Goal: Transaction & Acquisition: Book appointment/travel/reservation

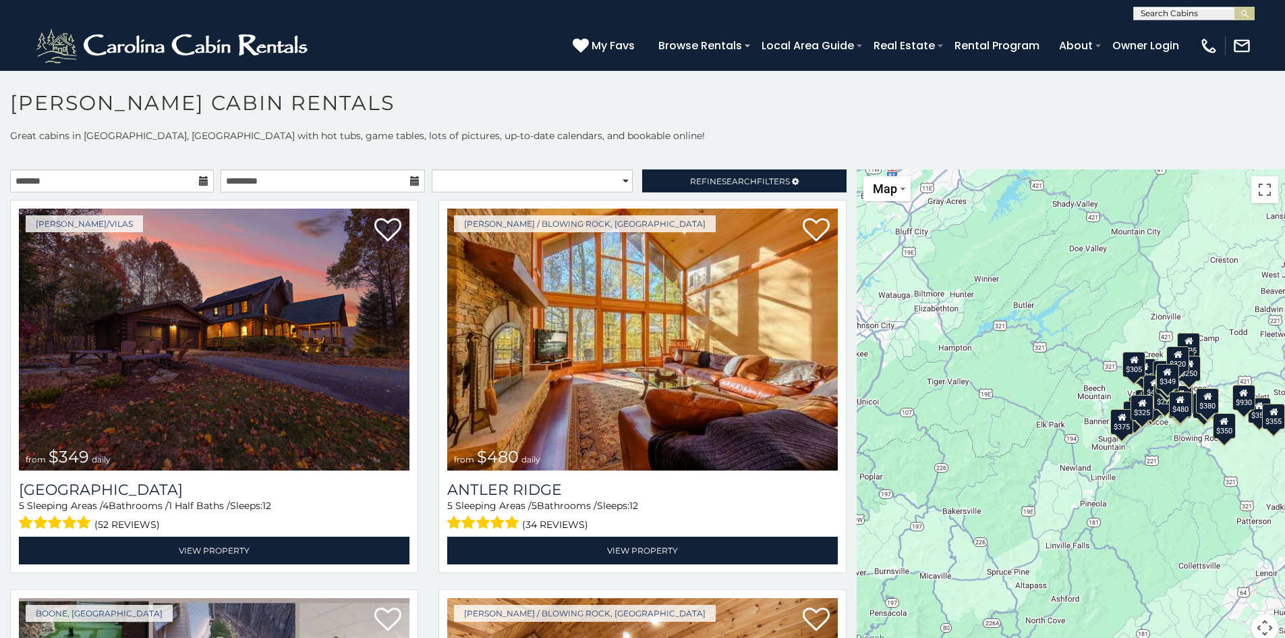
click at [200, 180] on icon at bounding box center [203, 180] width 9 height 9
click at [171, 182] on input "text" at bounding box center [112, 180] width 204 height 23
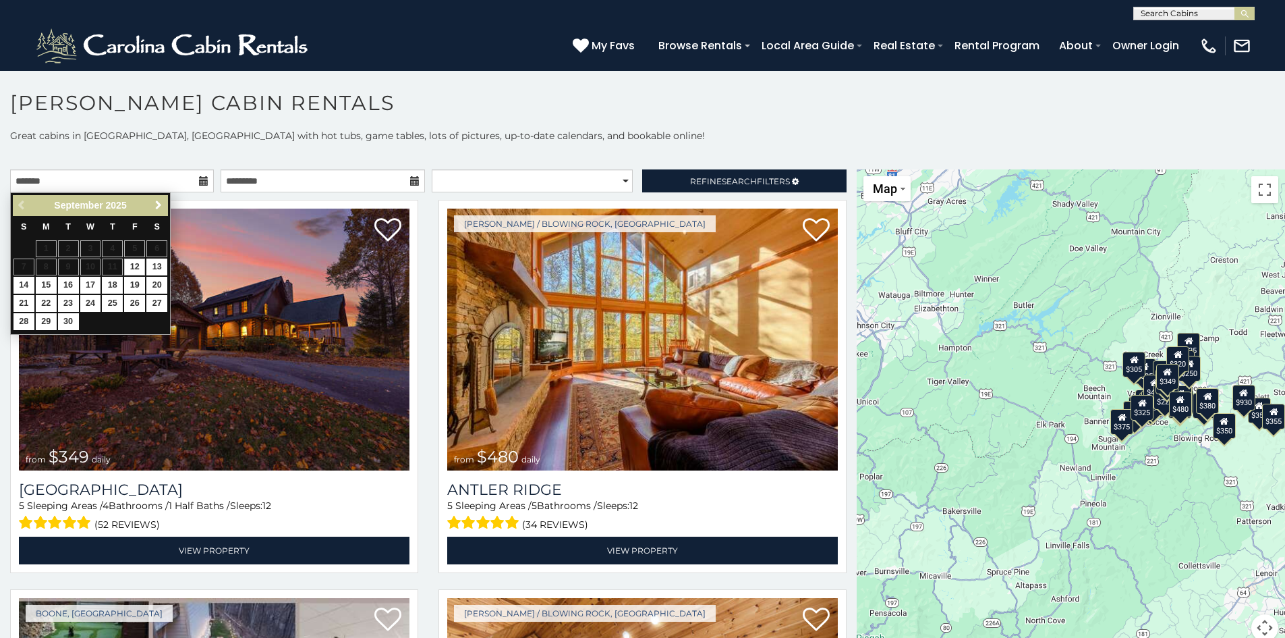
click at [159, 205] on span "Next" at bounding box center [158, 205] width 11 height 11
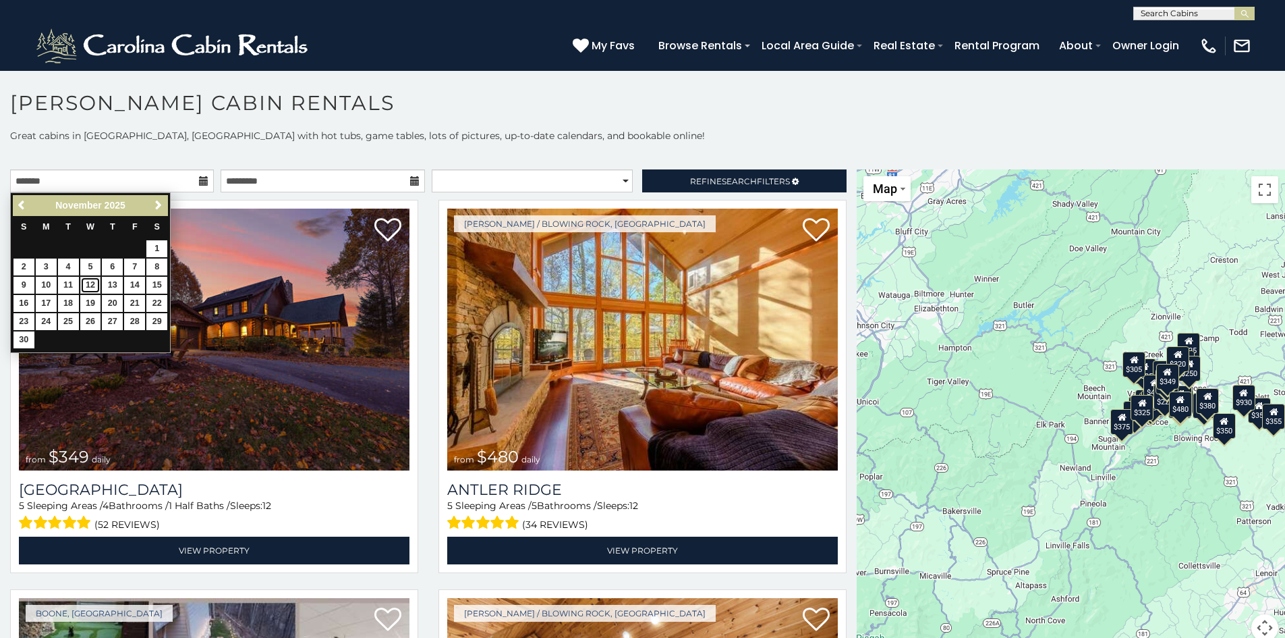
click at [94, 285] on link "12" at bounding box center [90, 285] width 21 height 17
type input "**********"
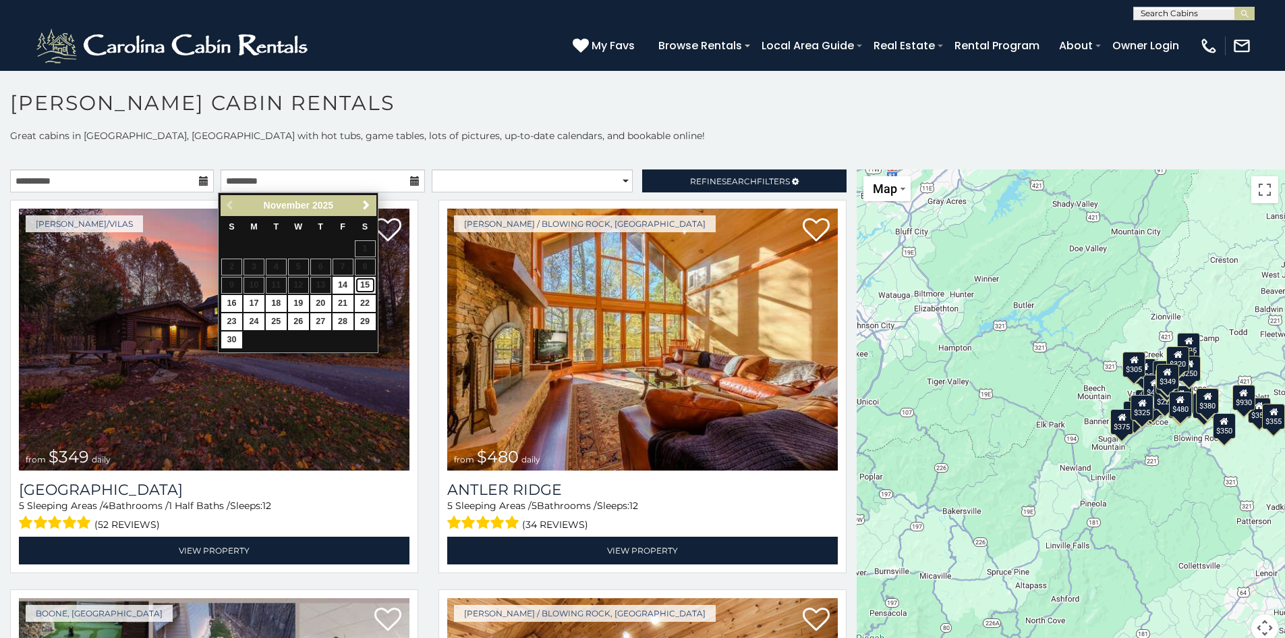
click at [366, 283] on link "15" at bounding box center [365, 285] width 21 height 17
type input "**********"
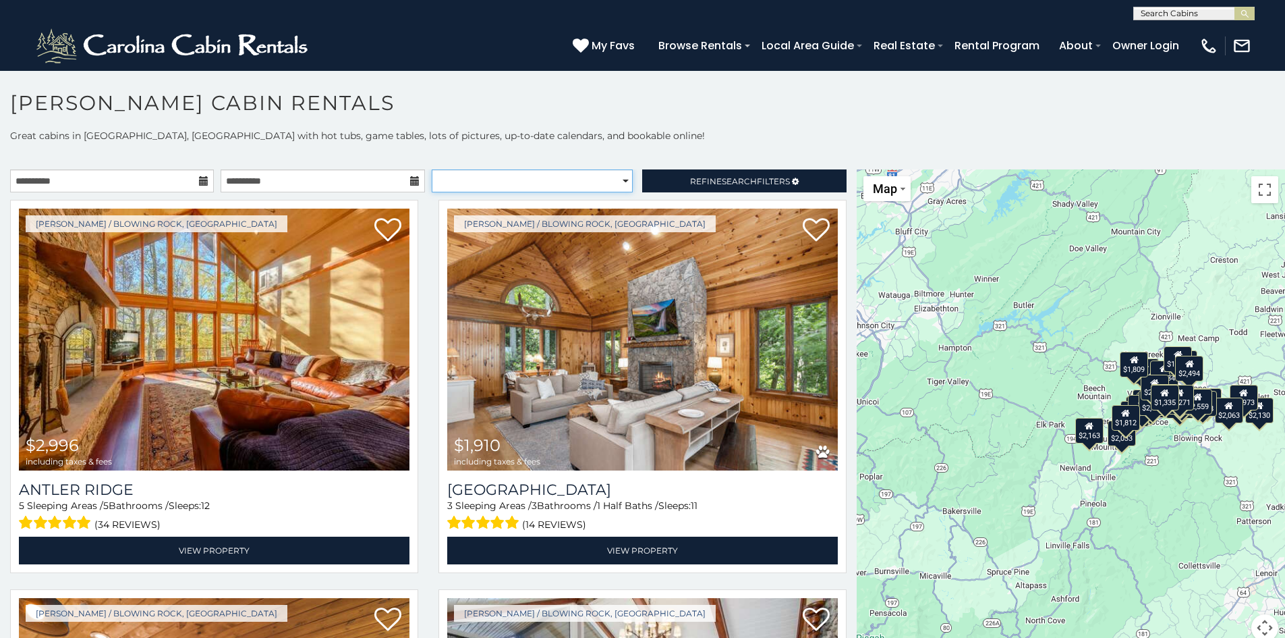
click at [616, 181] on select "**********" at bounding box center [532, 180] width 201 height 23
select select "**********"
click at [432, 169] on select "**********" at bounding box center [532, 180] width 201 height 23
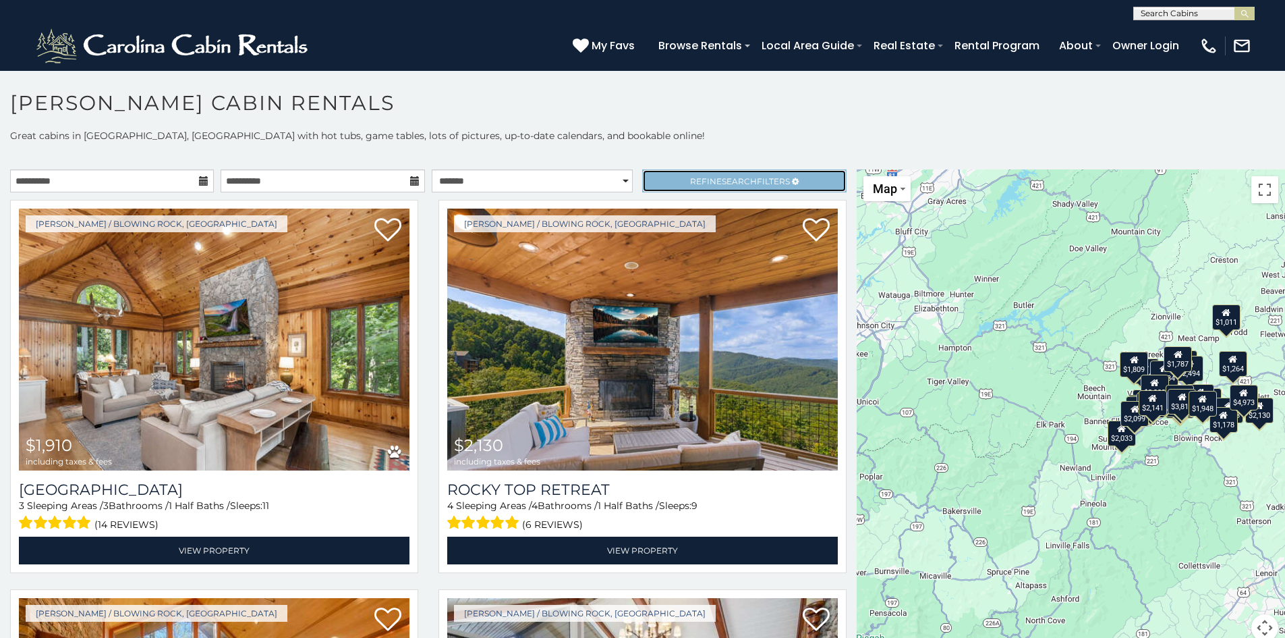
click at [722, 183] on span "Search" at bounding box center [739, 181] width 35 height 10
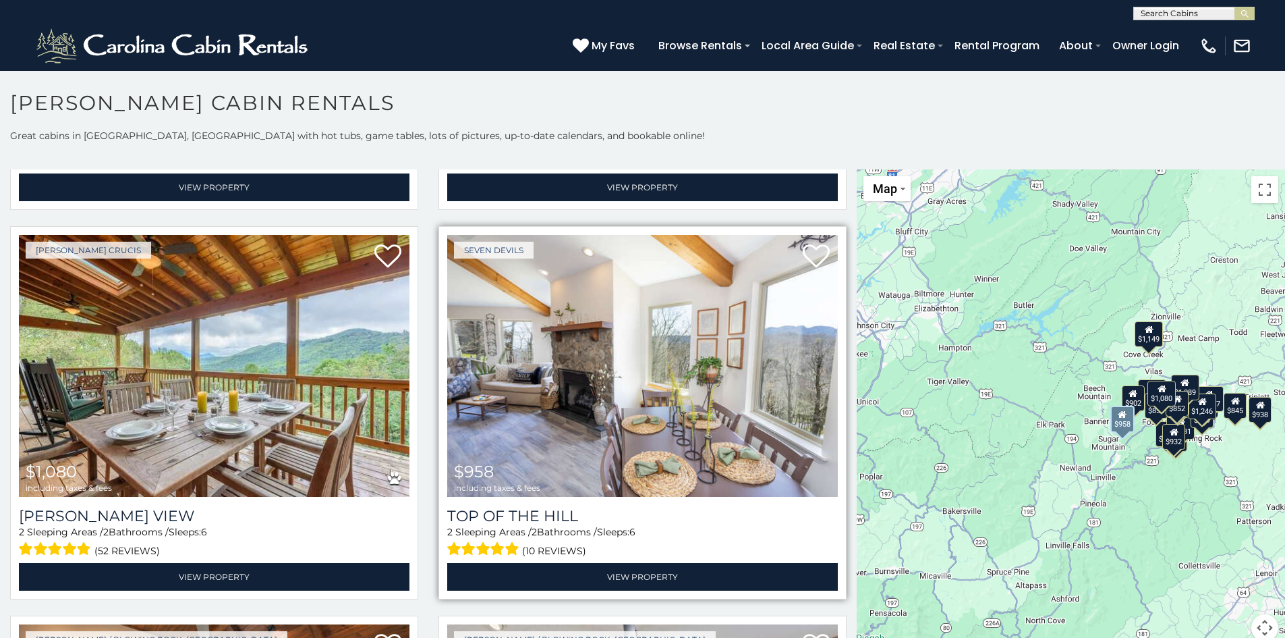
scroll to position [1552, 0]
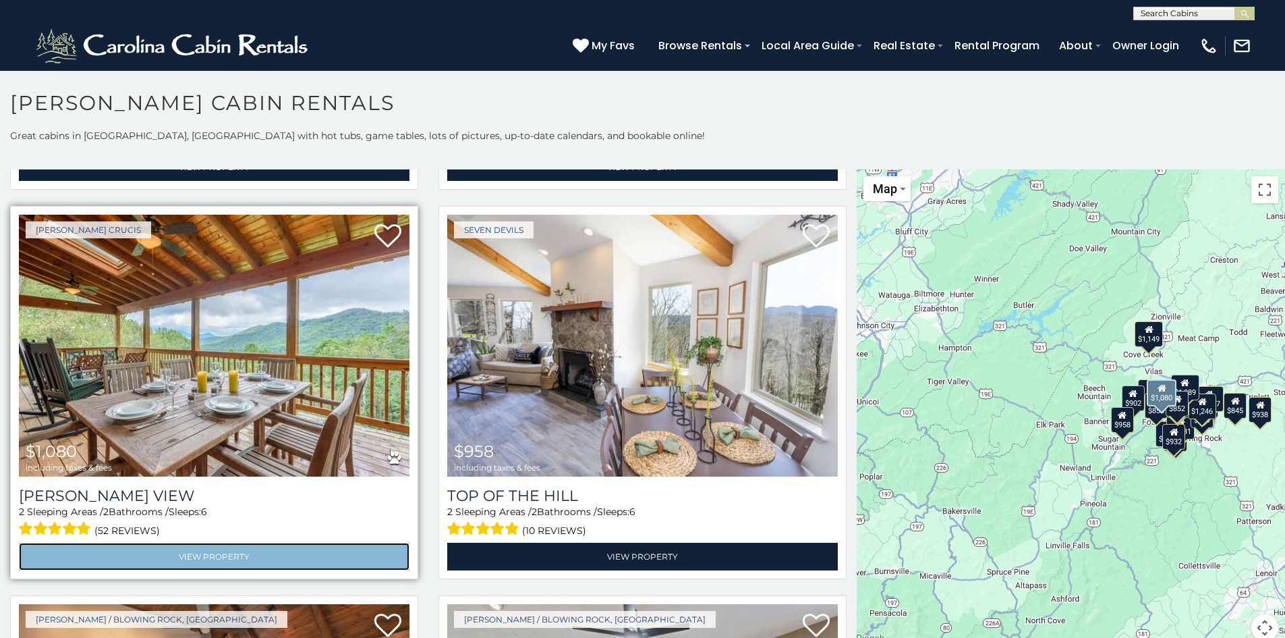
click at [239, 543] on link "View Property" at bounding box center [214, 557] width 391 height 28
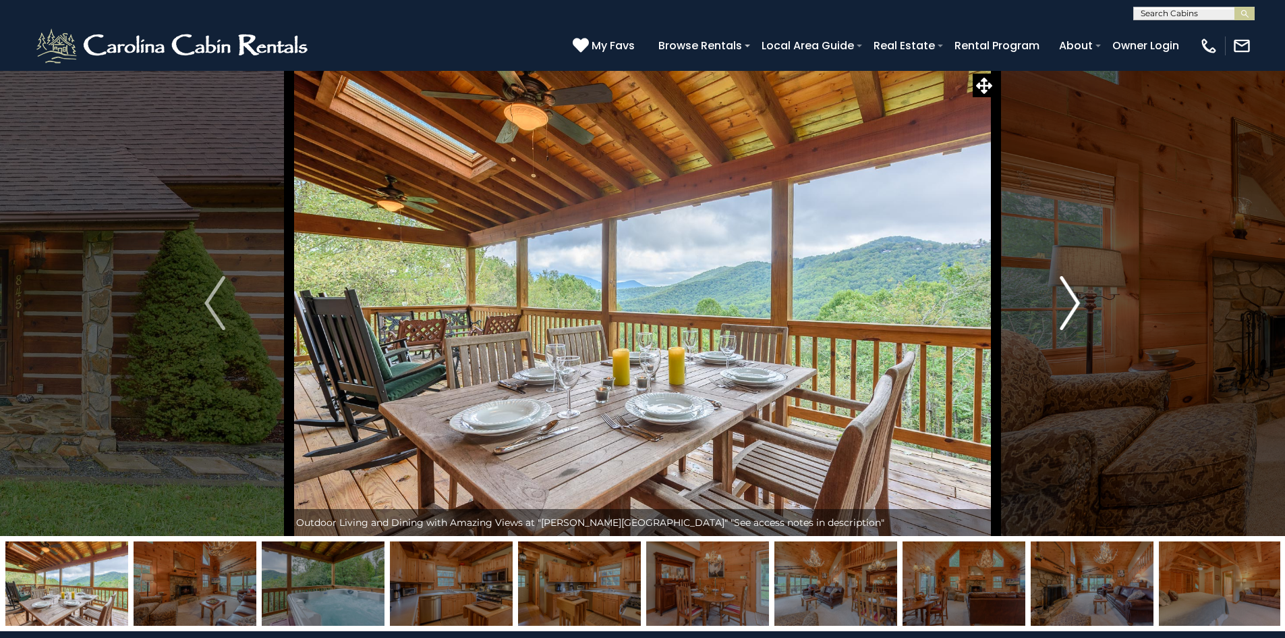
click at [1077, 302] on img "Next" at bounding box center [1070, 303] width 20 height 54
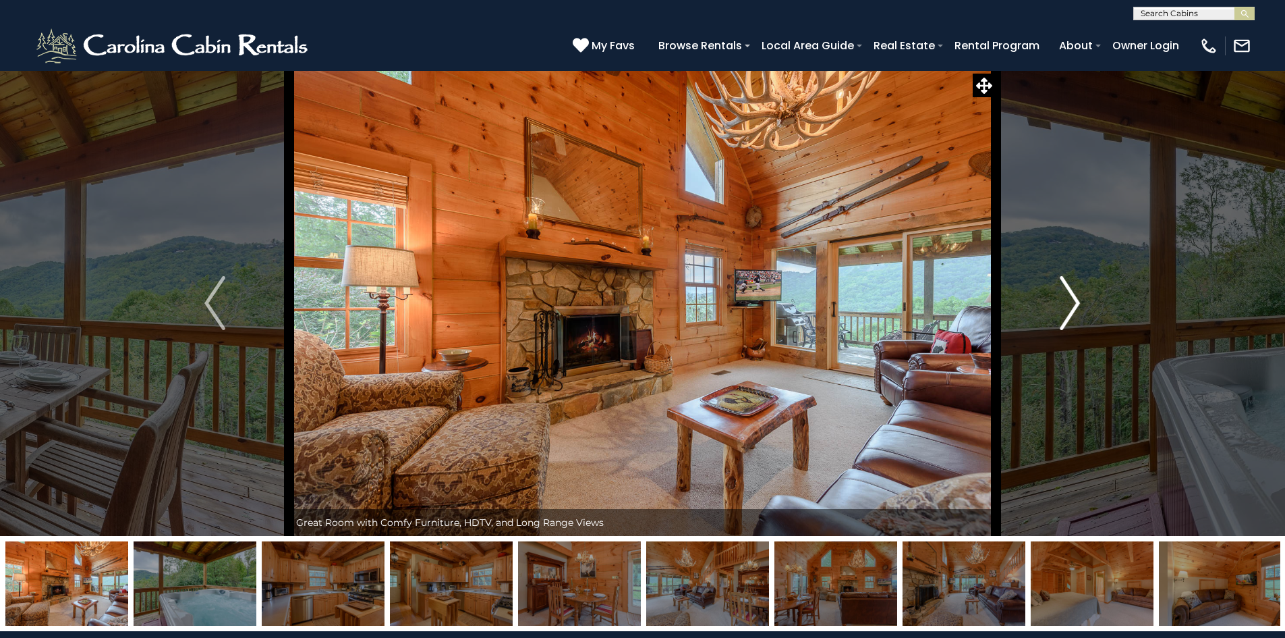
click at [1074, 306] on img "Next" at bounding box center [1070, 303] width 20 height 54
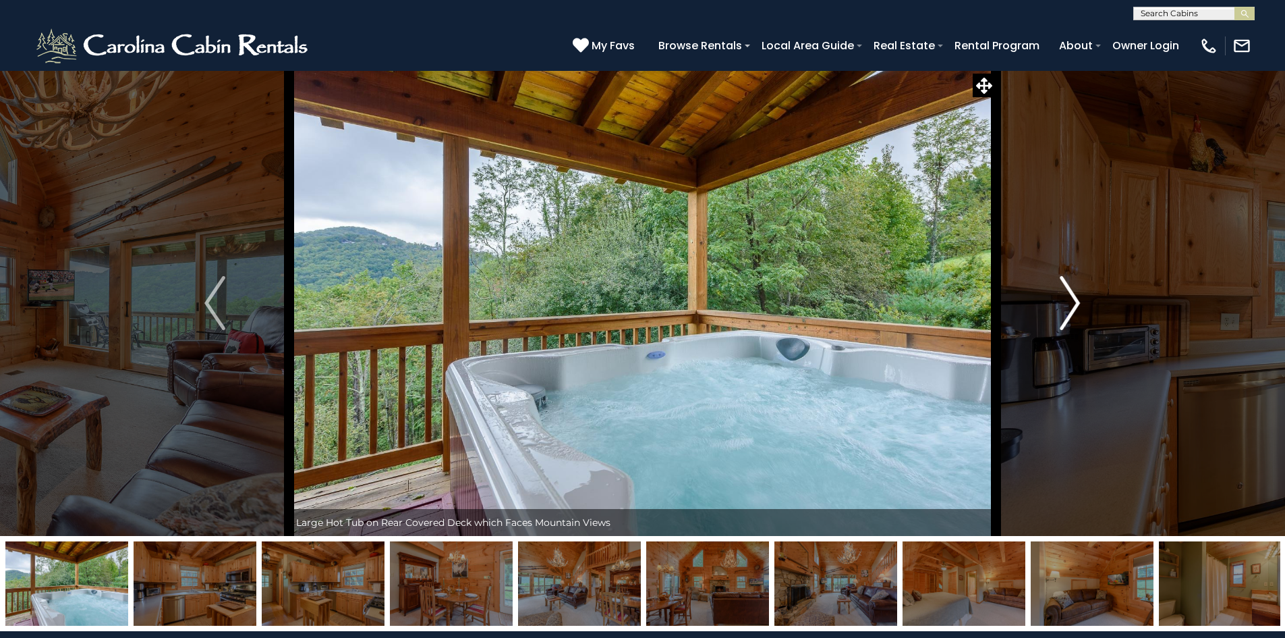
click at [1074, 306] on img "Next" at bounding box center [1070, 303] width 20 height 54
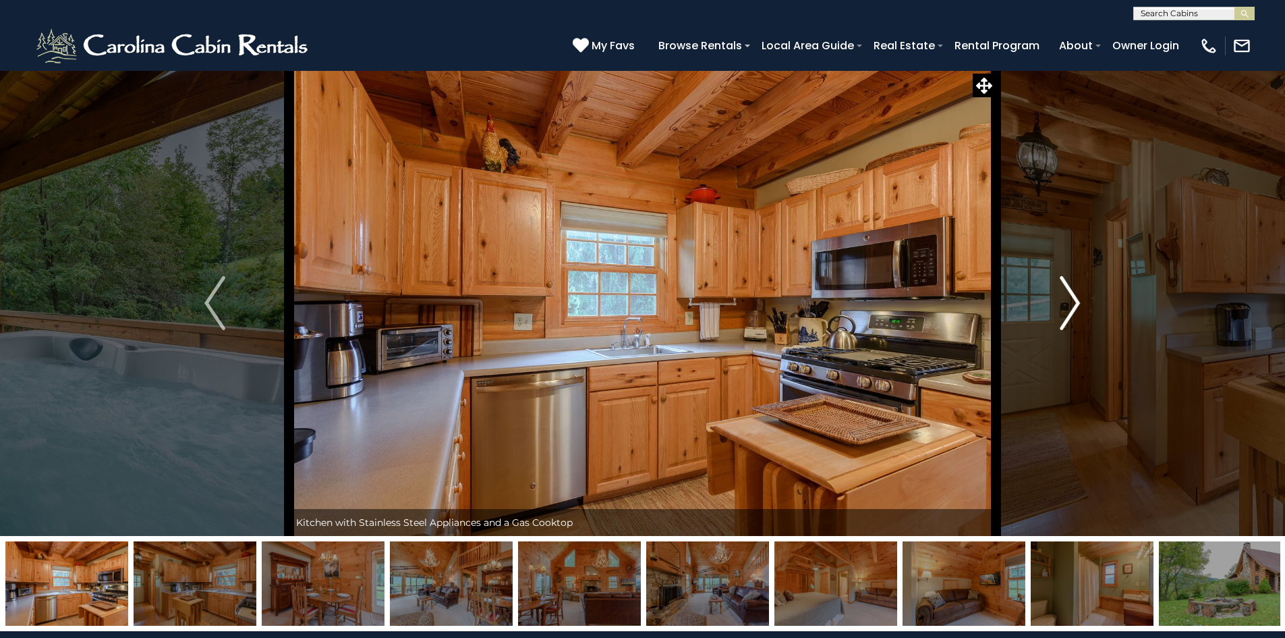
click at [1074, 306] on img "Next" at bounding box center [1070, 303] width 20 height 54
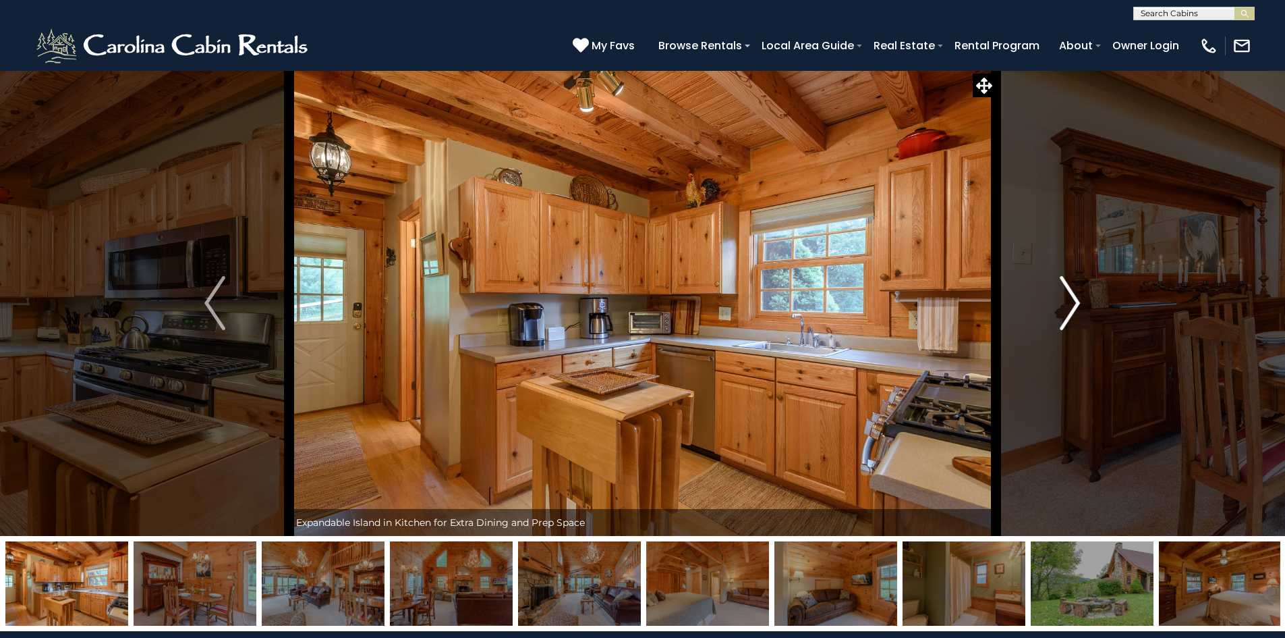
click at [1074, 306] on img "Next" at bounding box center [1070, 303] width 20 height 54
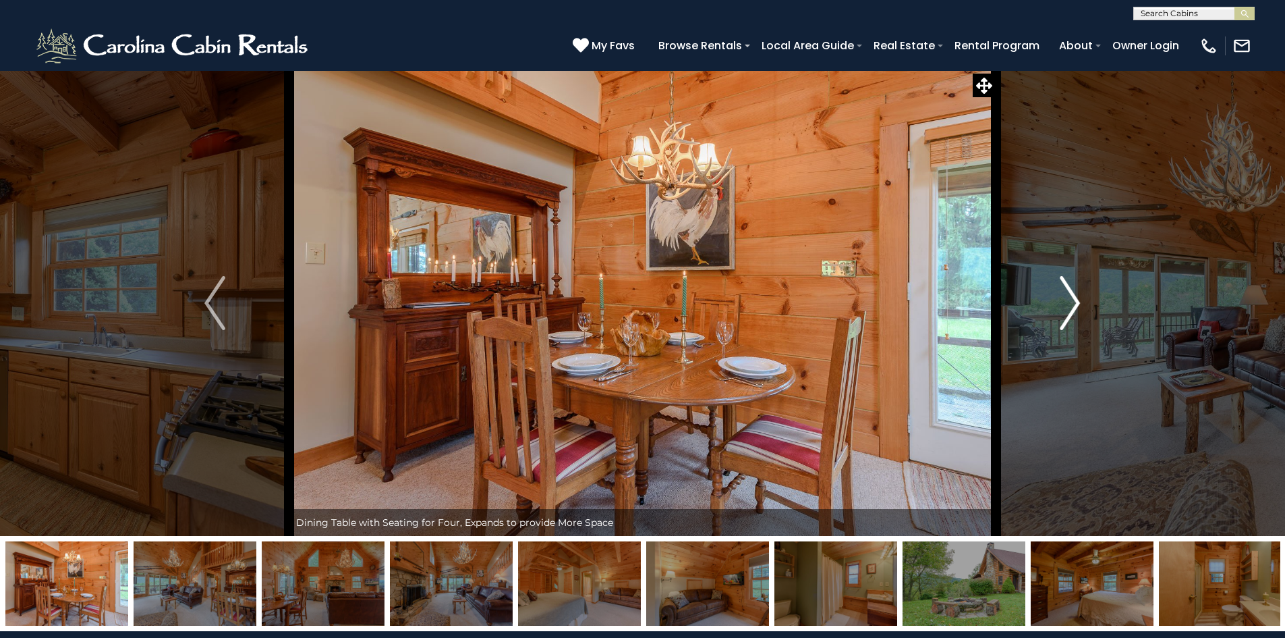
click at [1074, 306] on img "Next" at bounding box center [1070, 303] width 20 height 54
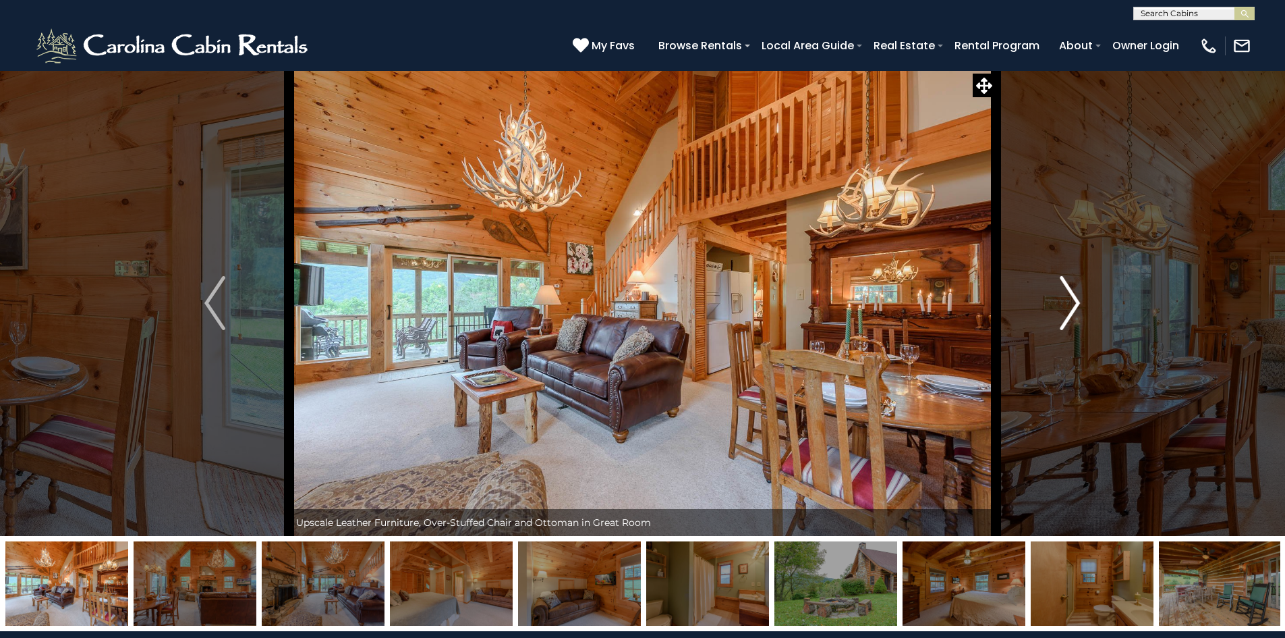
click at [1074, 306] on img "Next" at bounding box center [1070, 303] width 20 height 54
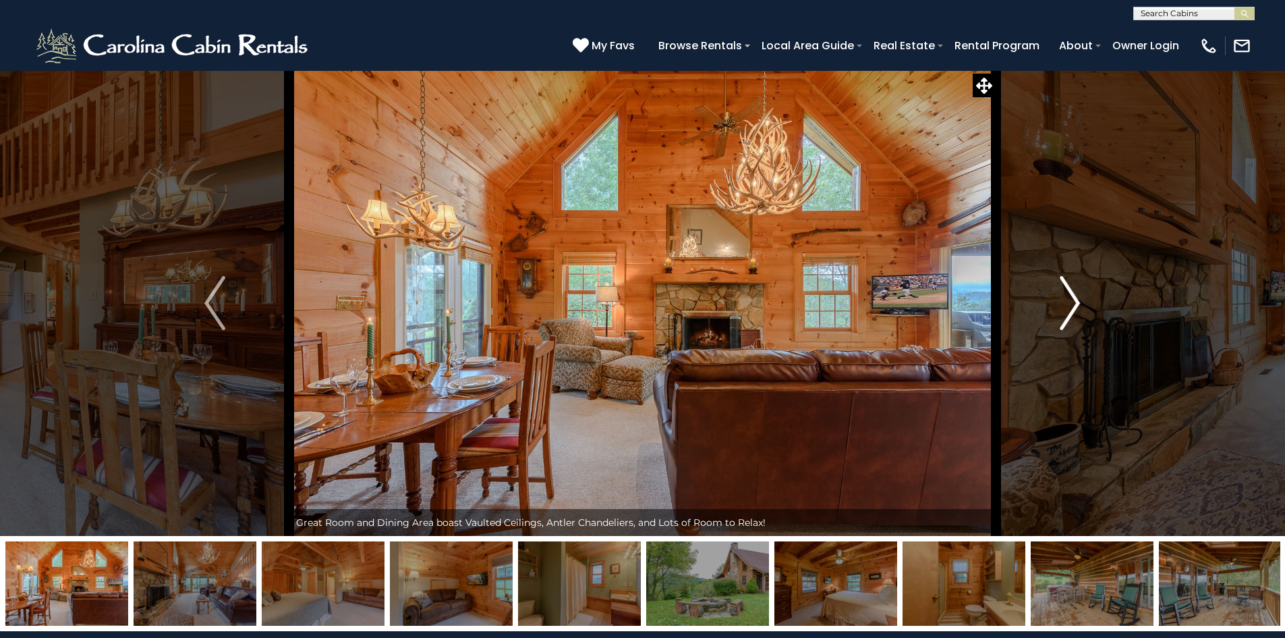
click at [1074, 306] on img "Next" at bounding box center [1070, 303] width 20 height 54
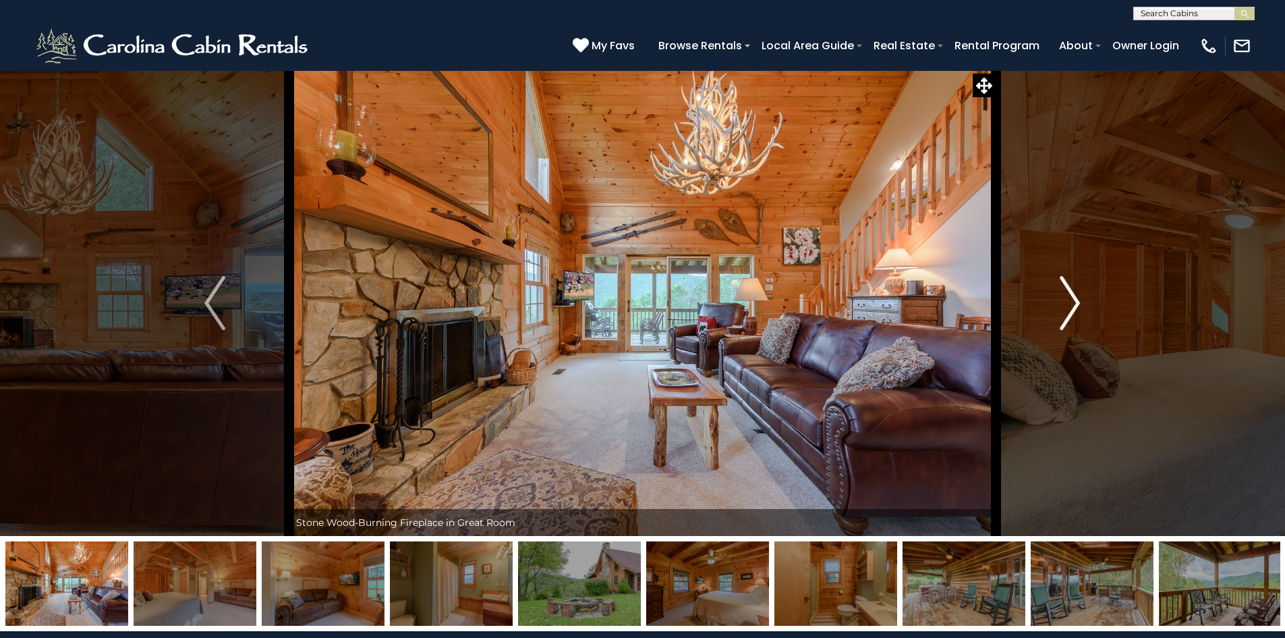
click at [1074, 306] on img "Next" at bounding box center [1070, 303] width 20 height 54
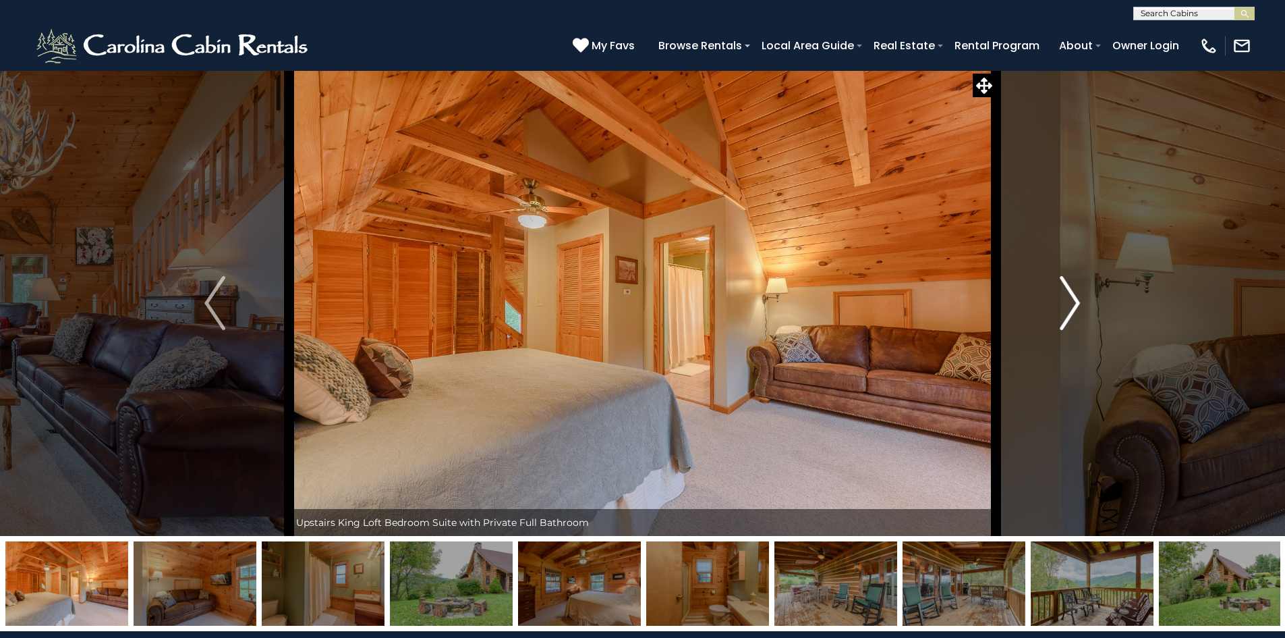
click at [1071, 306] on img "Next" at bounding box center [1070, 303] width 20 height 54
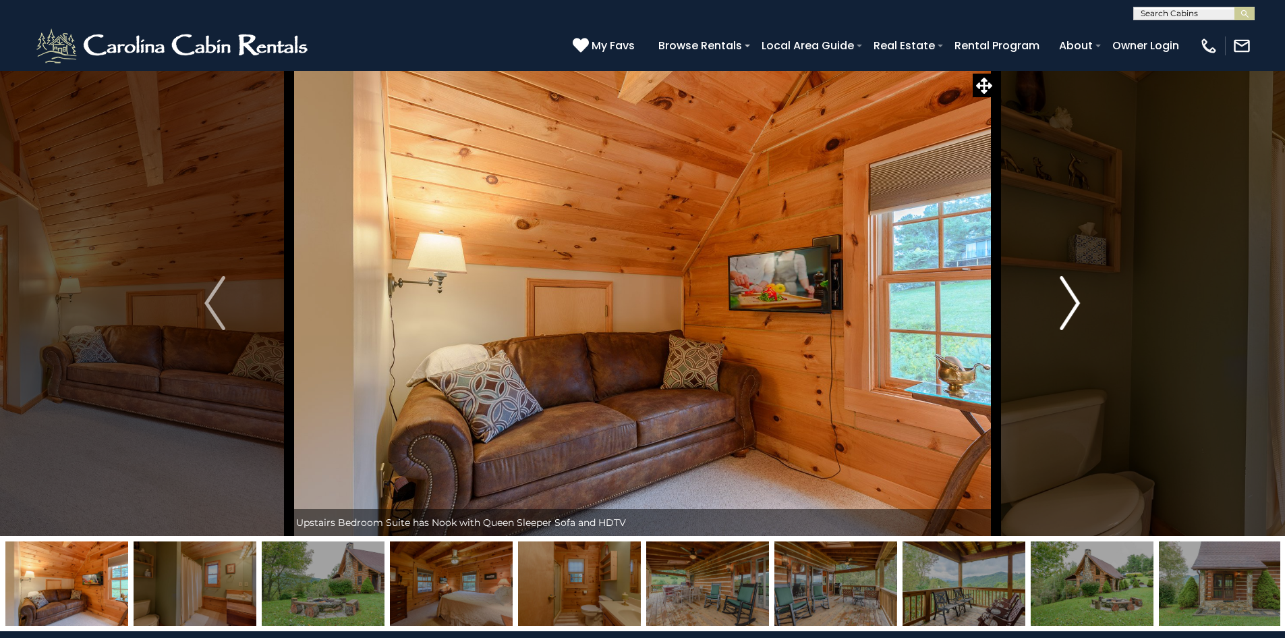
click at [1071, 306] on img "Next" at bounding box center [1070, 303] width 20 height 54
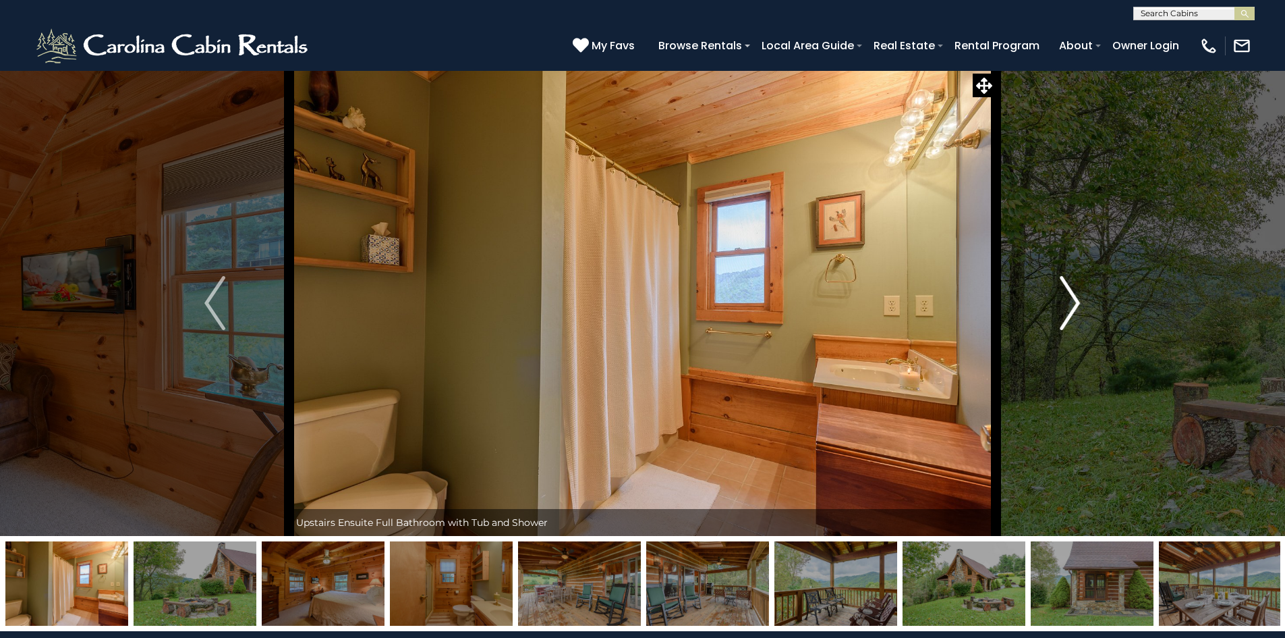
click at [1071, 306] on img "Next" at bounding box center [1070, 303] width 20 height 54
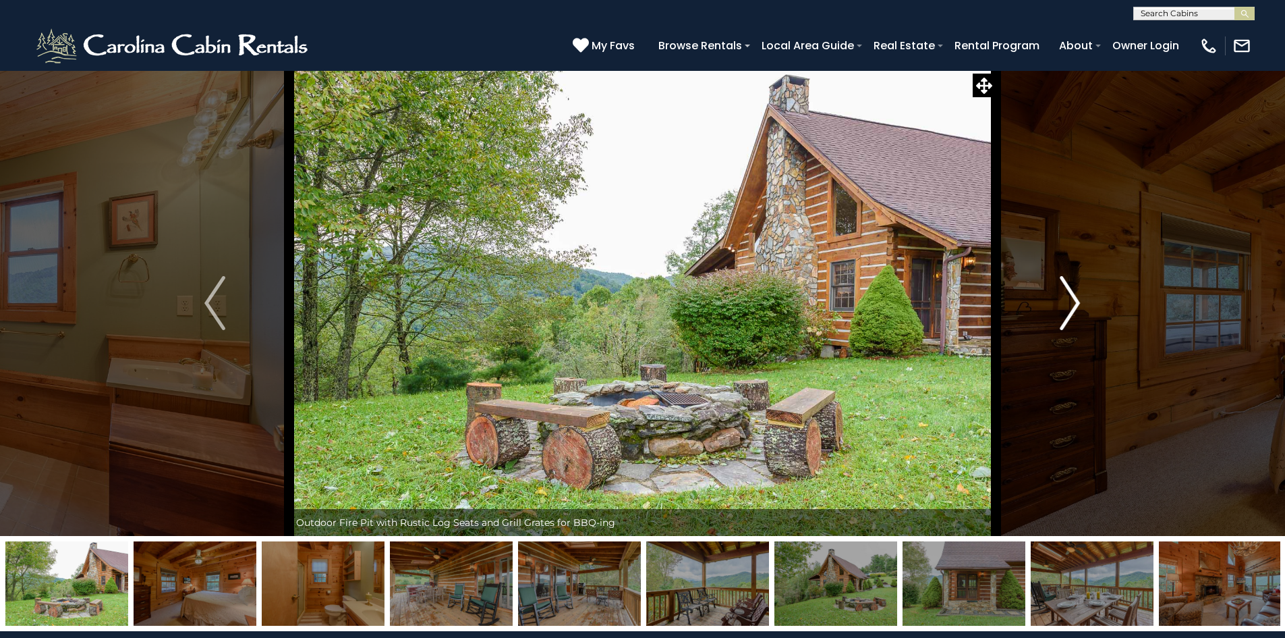
click at [1071, 306] on img "Next" at bounding box center [1070, 303] width 20 height 54
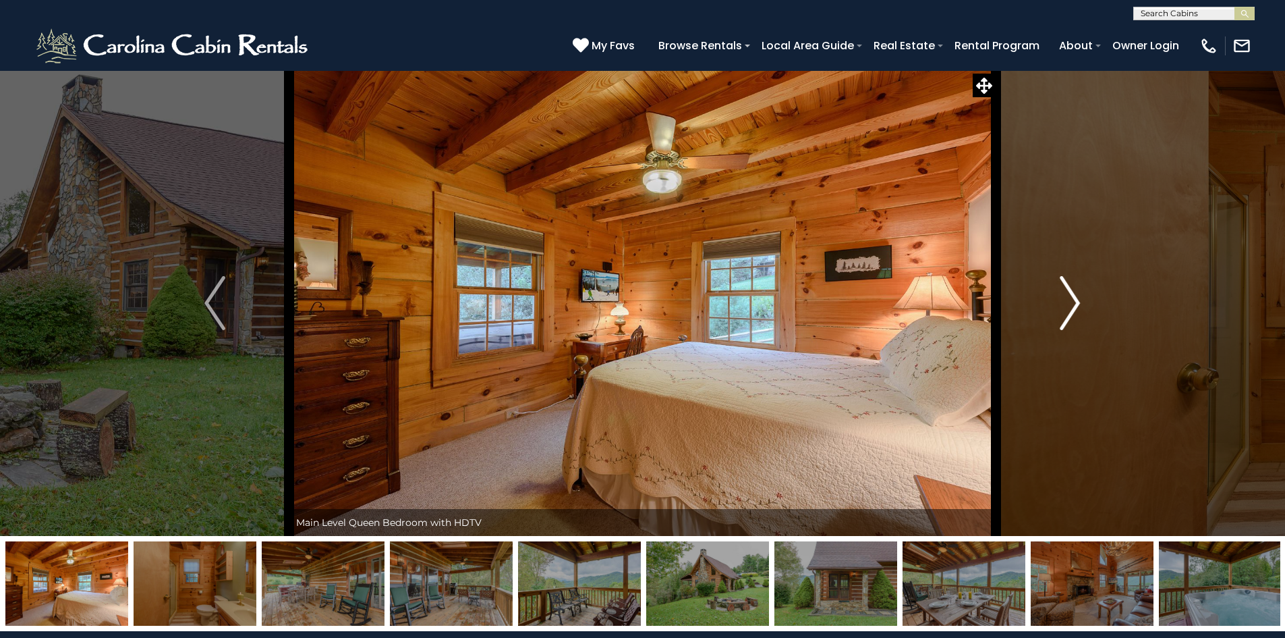
click at [1071, 306] on img "Next" at bounding box center [1070, 303] width 20 height 54
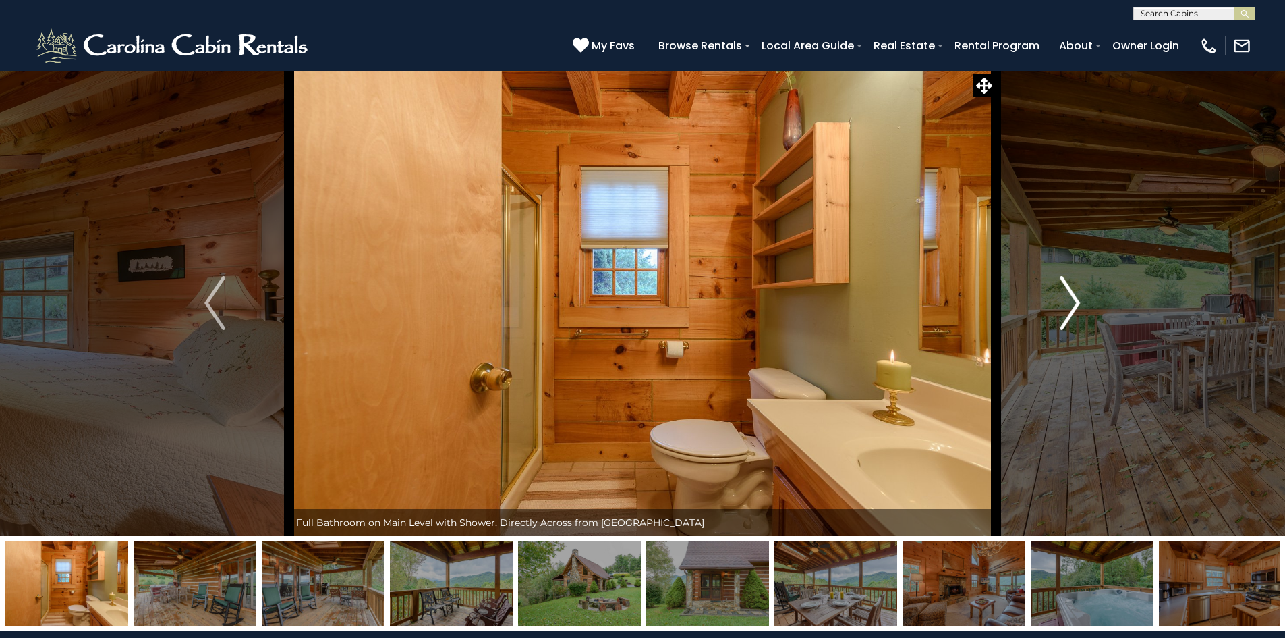
click at [1071, 306] on img "Next" at bounding box center [1070, 303] width 20 height 54
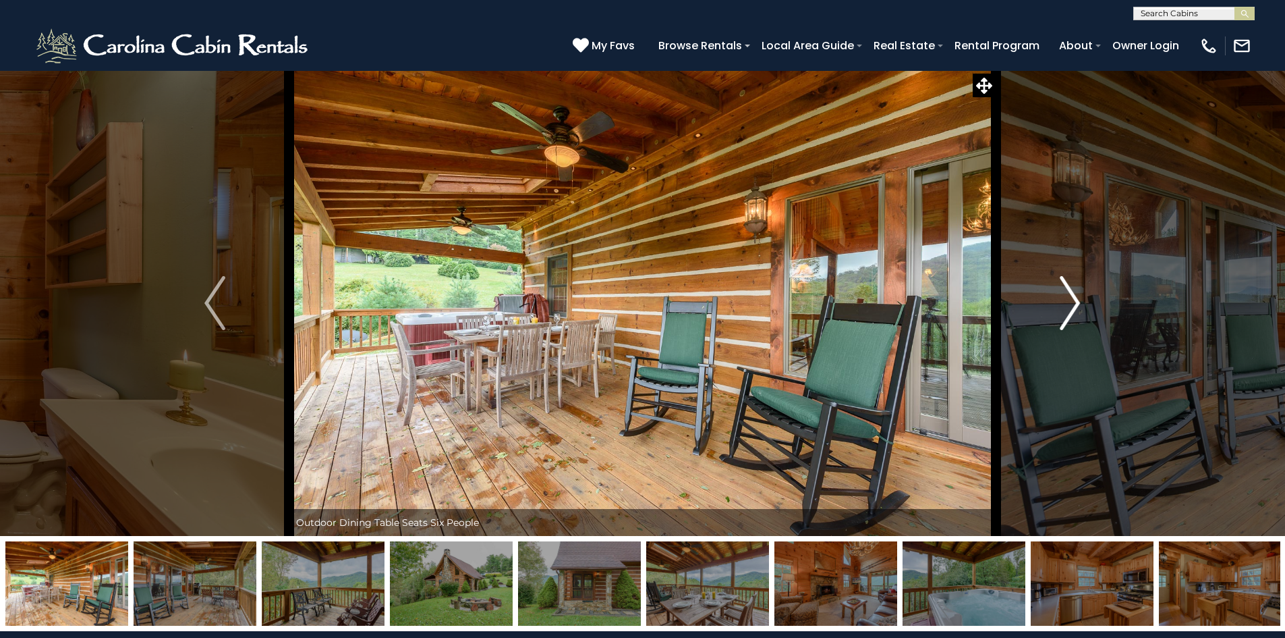
click at [1071, 306] on img "Next" at bounding box center [1070, 303] width 20 height 54
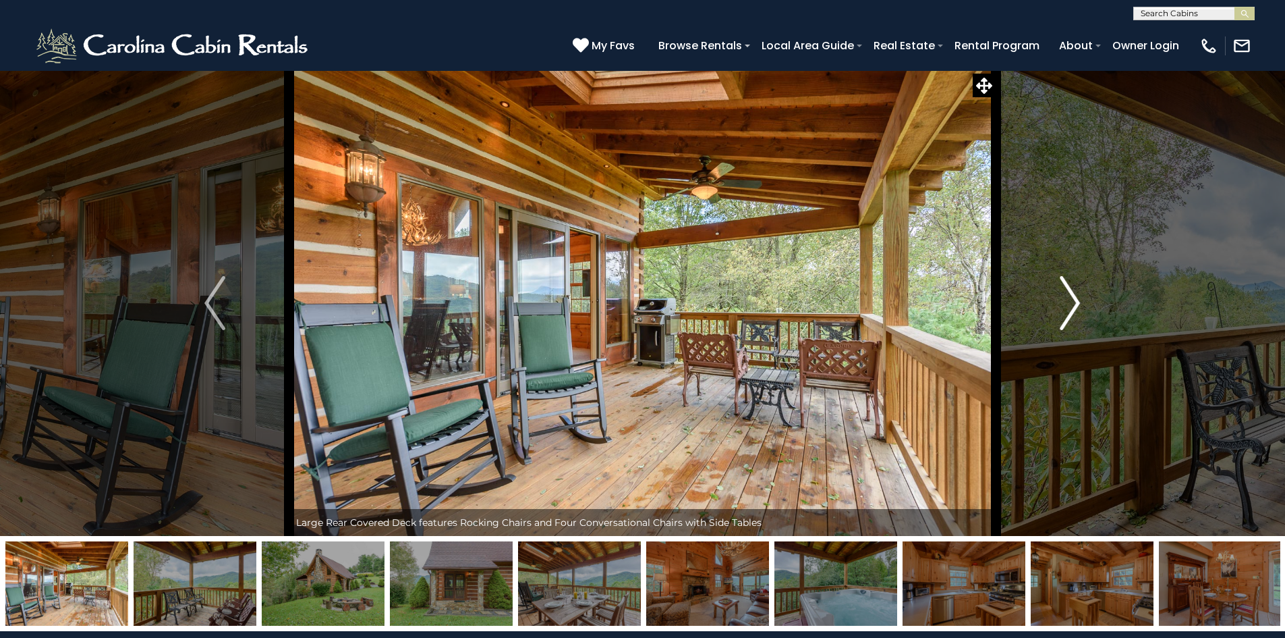
click at [1071, 306] on img "Next" at bounding box center [1070, 303] width 20 height 54
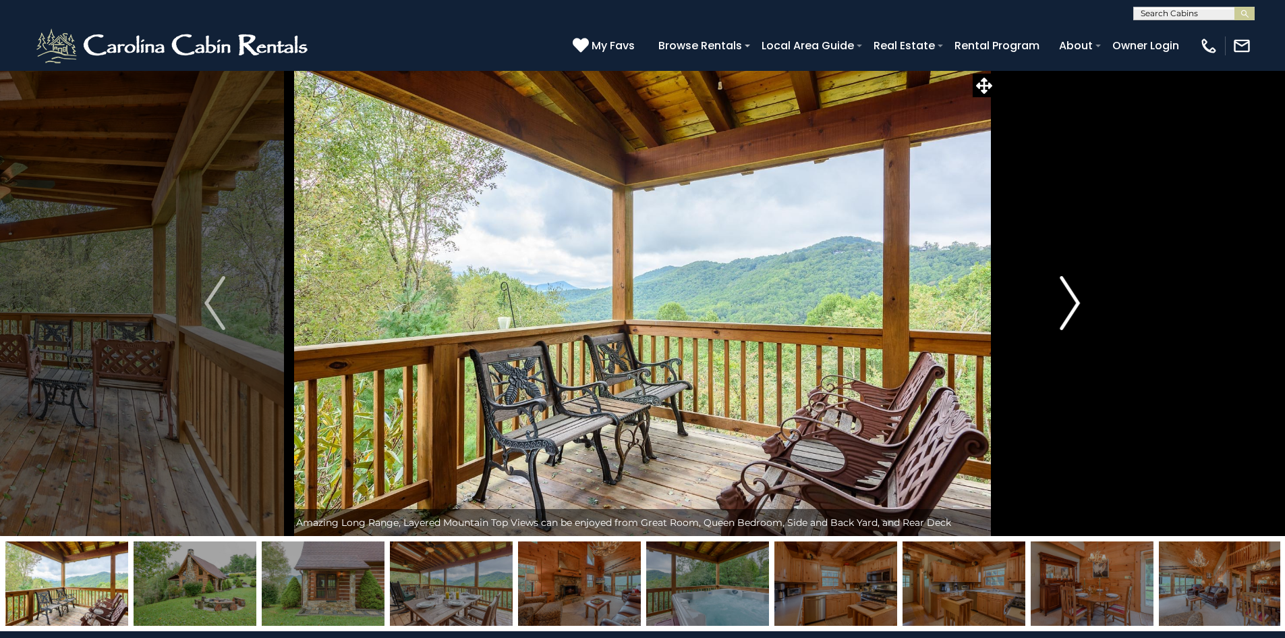
click at [1071, 306] on img "Next" at bounding box center [1070, 303] width 20 height 54
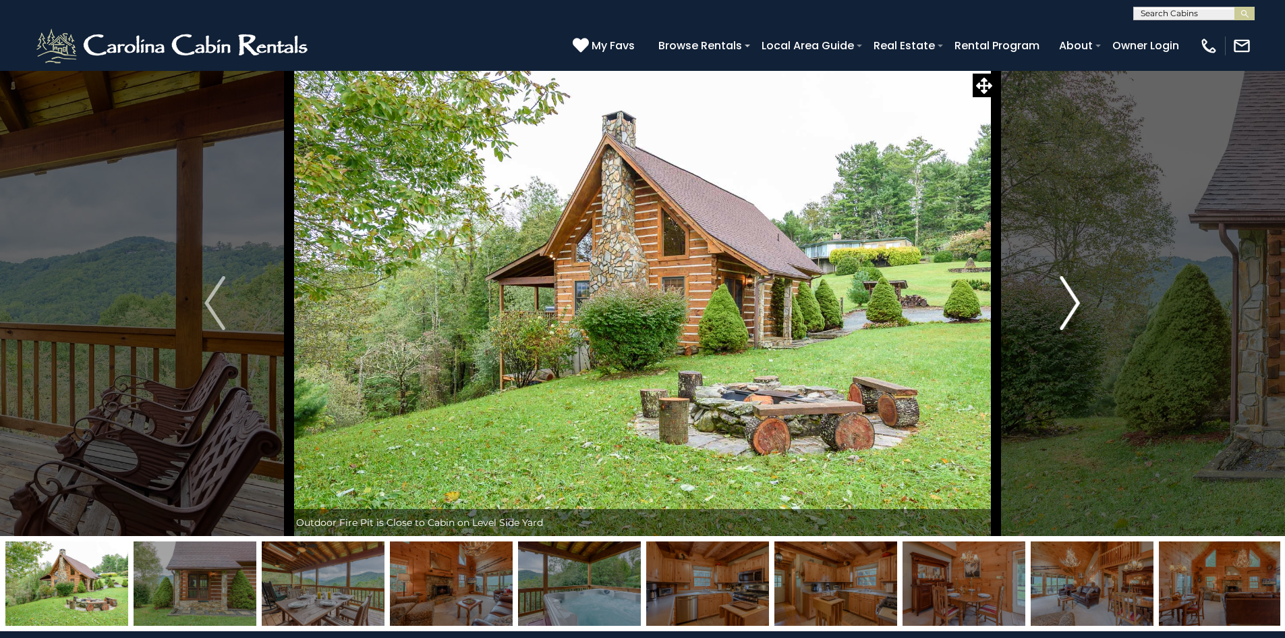
click at [1071, 306] on img "Next" at bounding box center [1070, 303] width 20 height 54
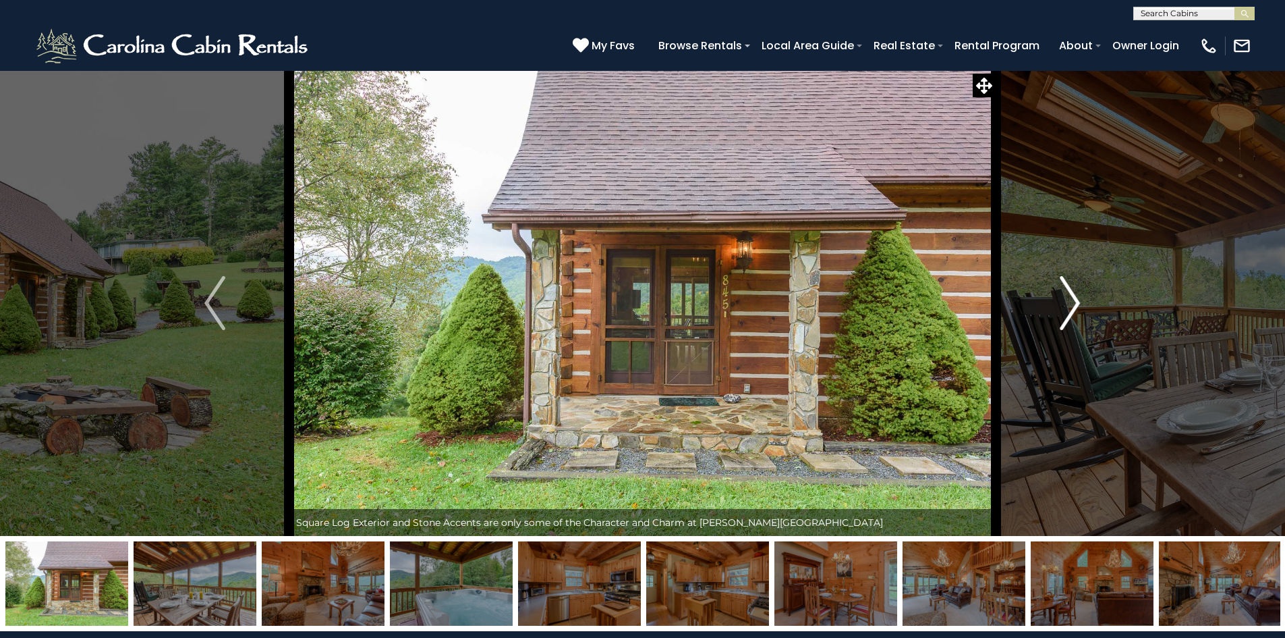
click at [1071, 306] on img "Next" at bounding box center [1070, 303] width 20 height 54
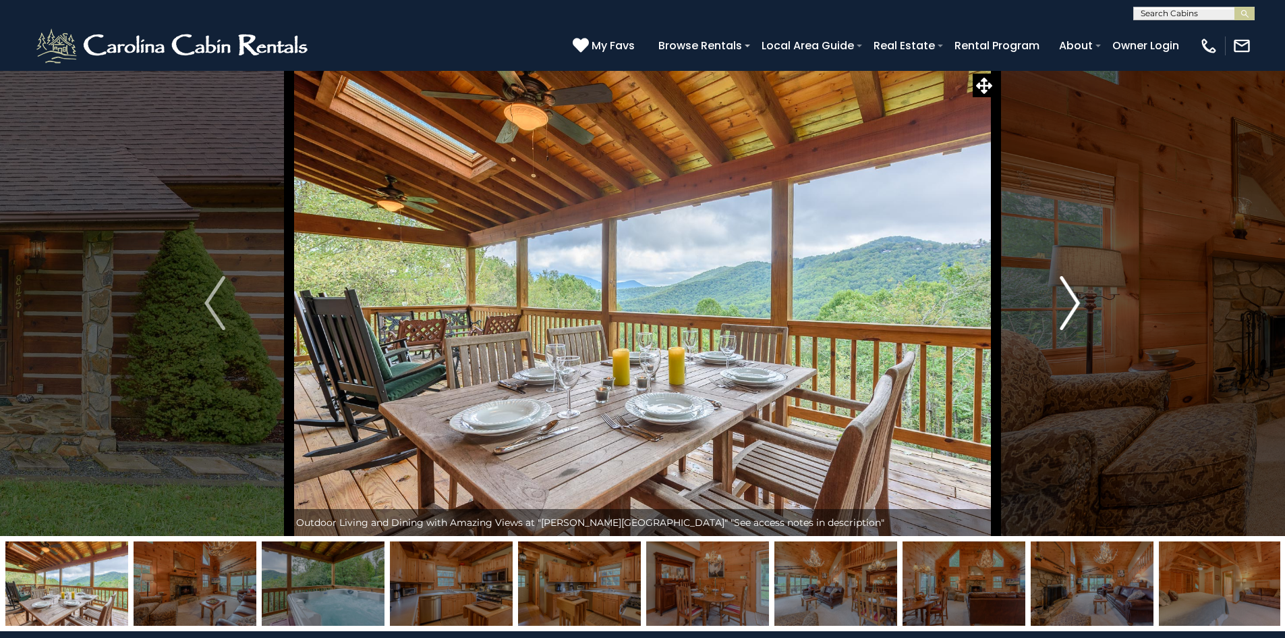
click at [1071, 306] on img "Next" at bounding box center [1070, 303] width 20 height 54
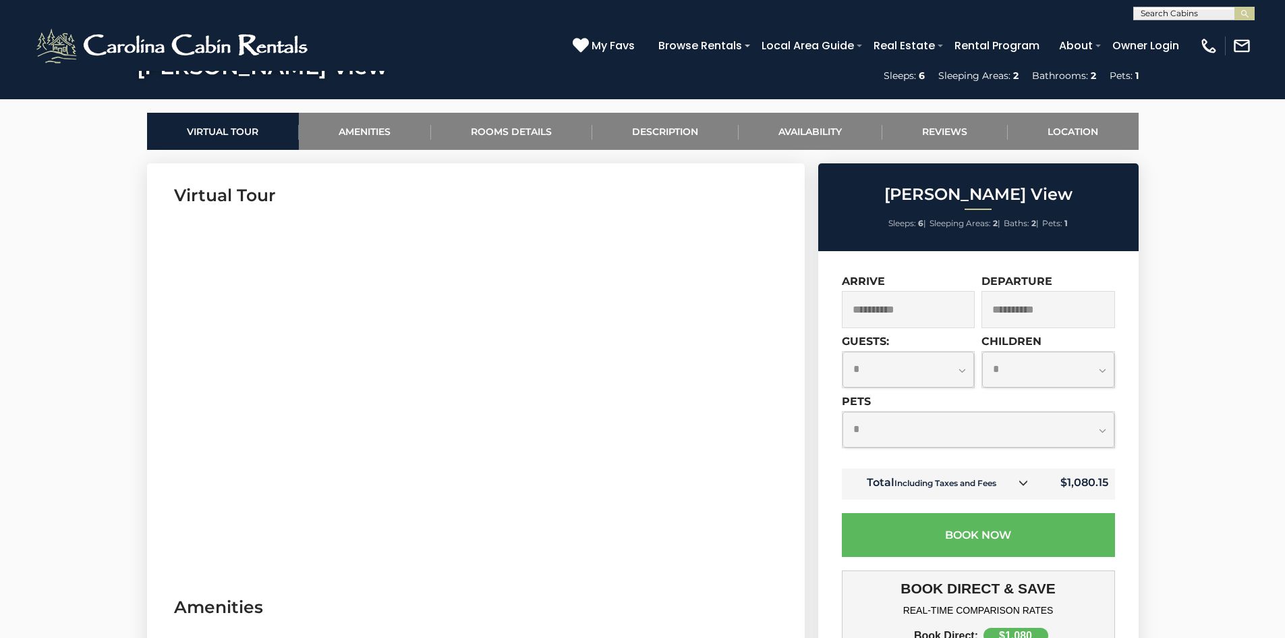
scroll to position [607, 0]
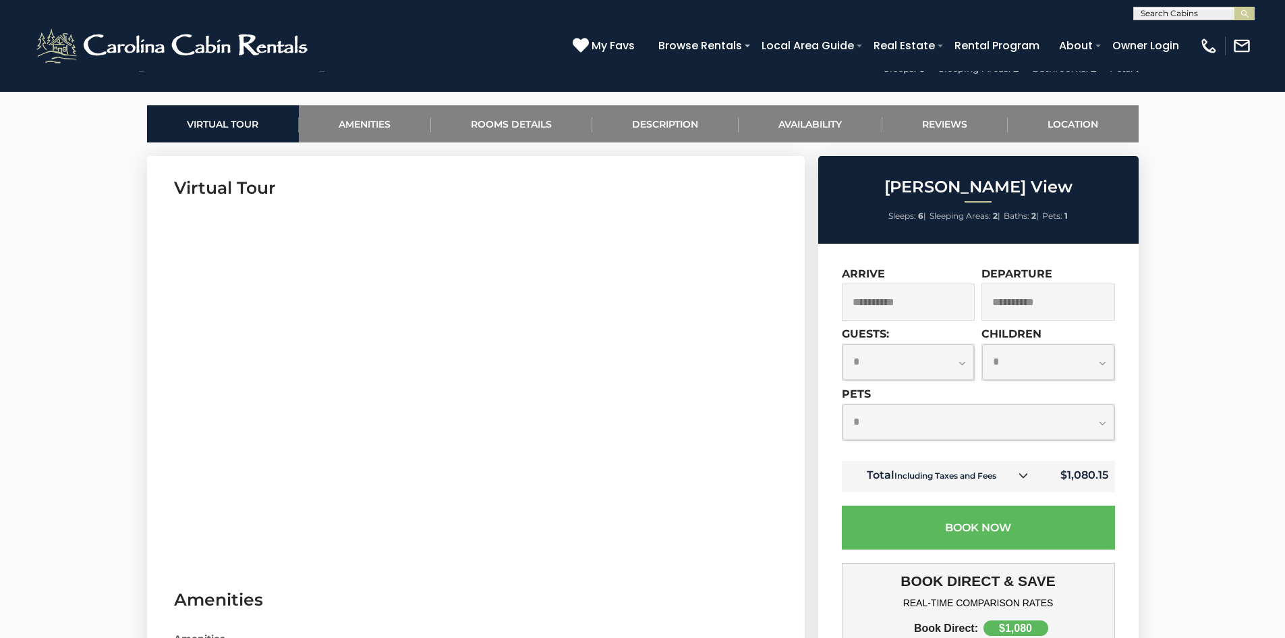
click at [964, 359] on select "**********" at bounding box center [909, 362] width 132 height 36
select select "*"
click at [843, 344] on select "**********" at bounding box center [909, 362] width 132 height 36
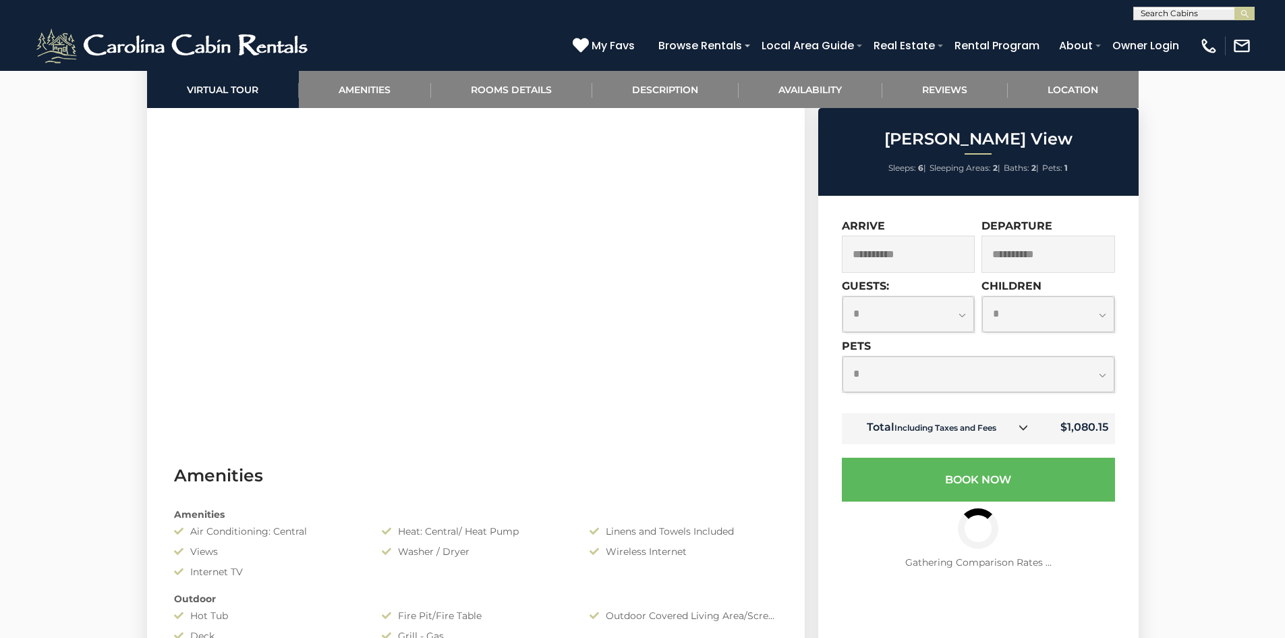
scroll to position [742, 0]
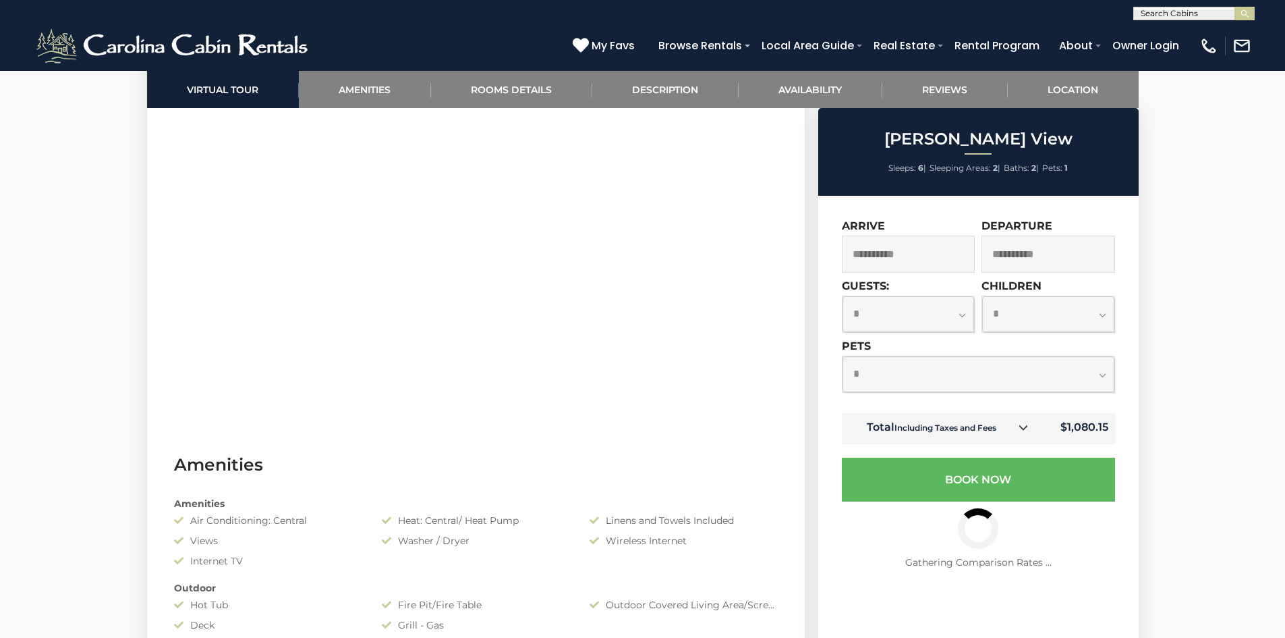
click at [1093, 376] on select "**********" at bounding box center [979, 374] width 272 height 36
click at [843, 356] on select "**********" at bounding box center [979, 374] width 272 height 36
click at [1097, 377] on select "**********" at bounding box center [979, 374] width 272 height 36
select select "*"
click at [843, 356] on select "**********" at bounding box center [979, 374] width 272 height 36
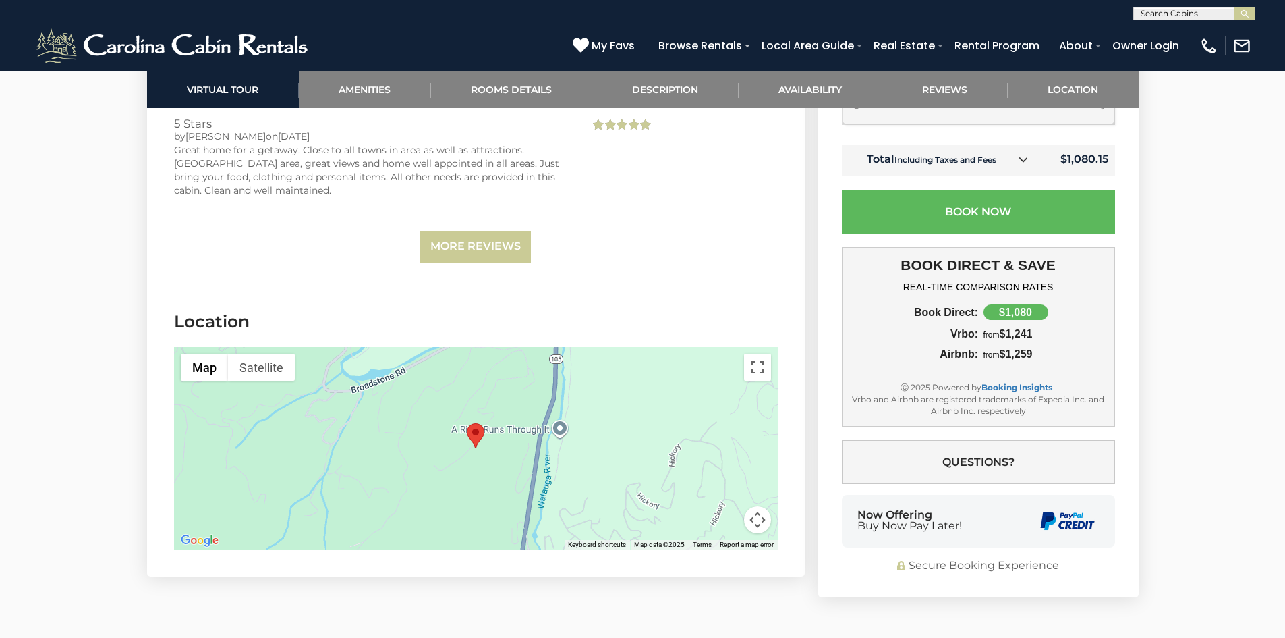
scroll to position [3239, 0]
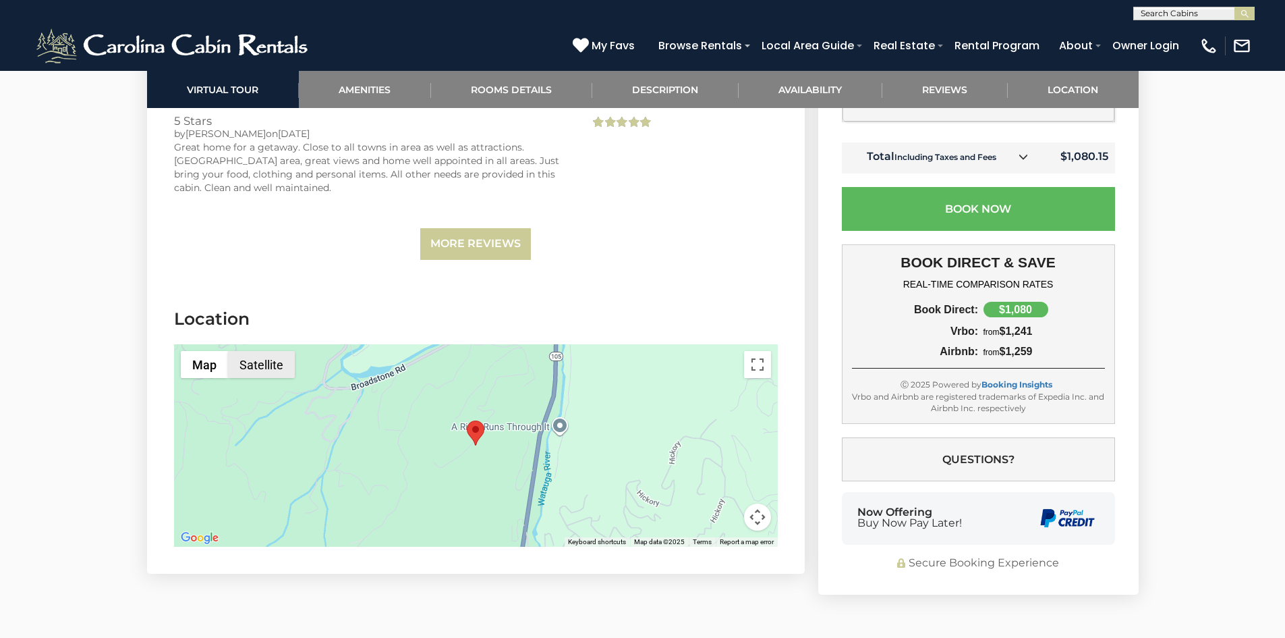
click at [253, 351] on button "Satellite" at bounding box center [261, 364] width 67 height 27
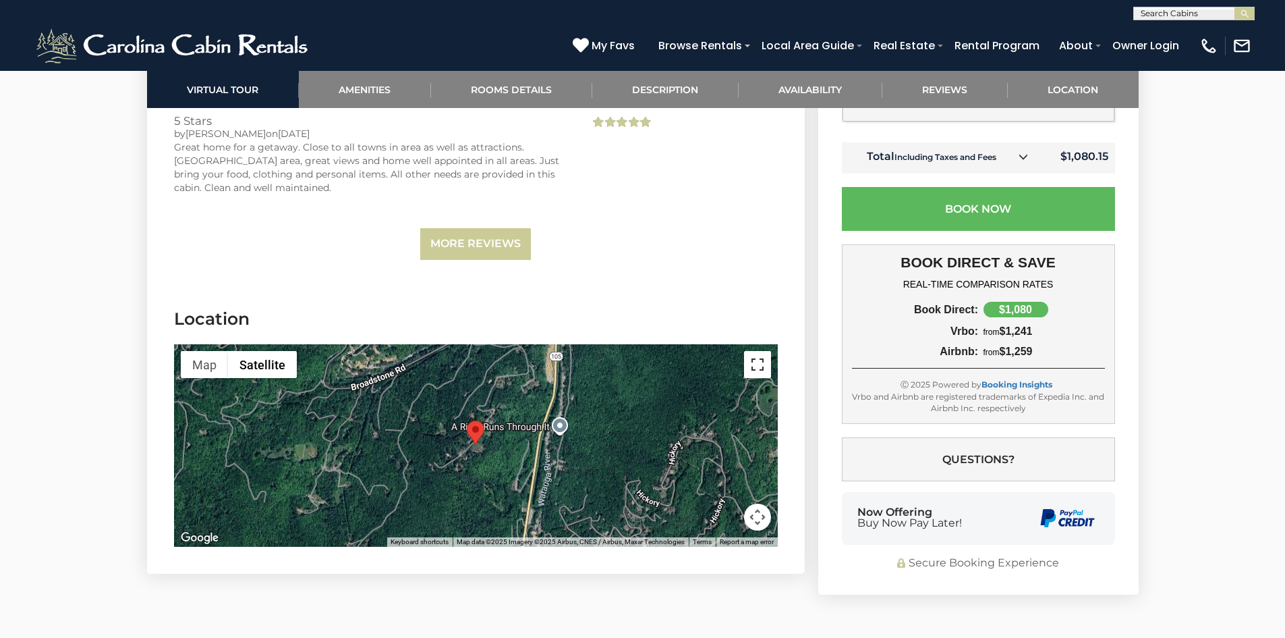
click at [754, 351] on button "Toggle fullscreen view" at bounding box center [757, 364] width 27 height 27
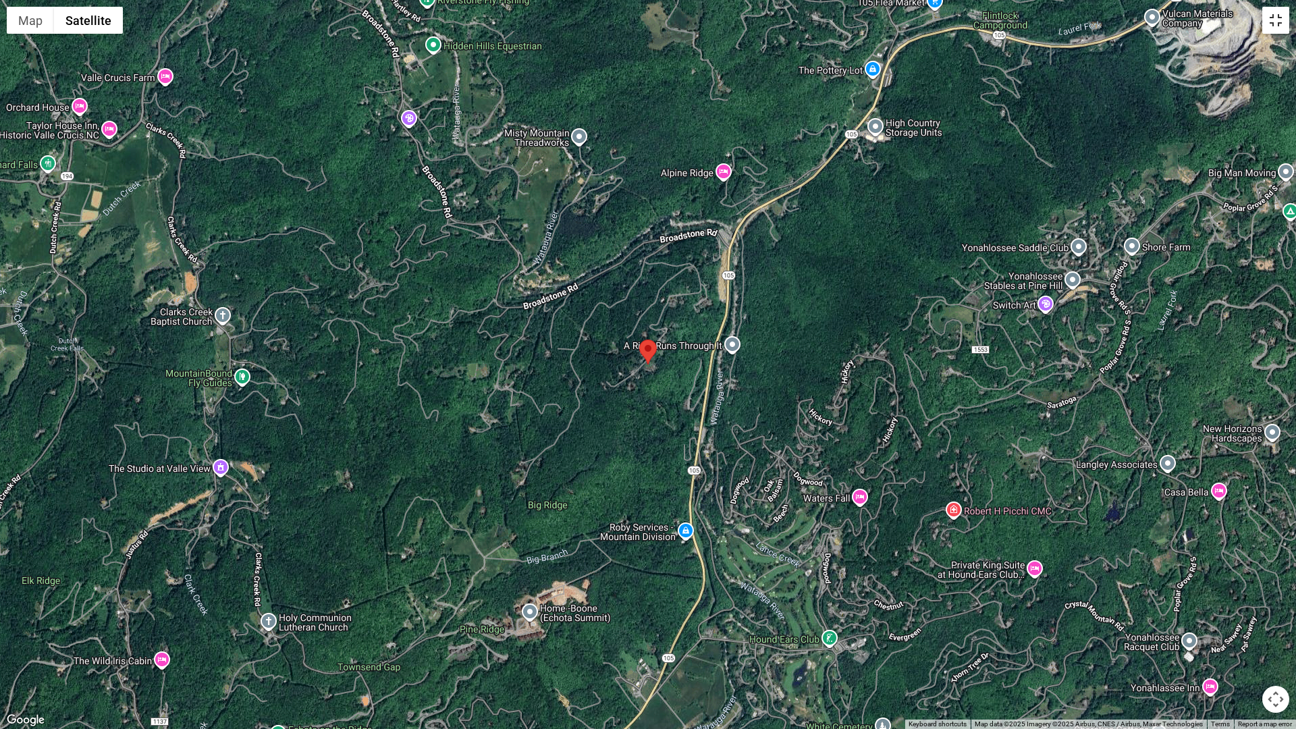
click at [1278, 16] on button "Toggle fullscreen view" at bounding box center [1275, 20] width 27 height 27
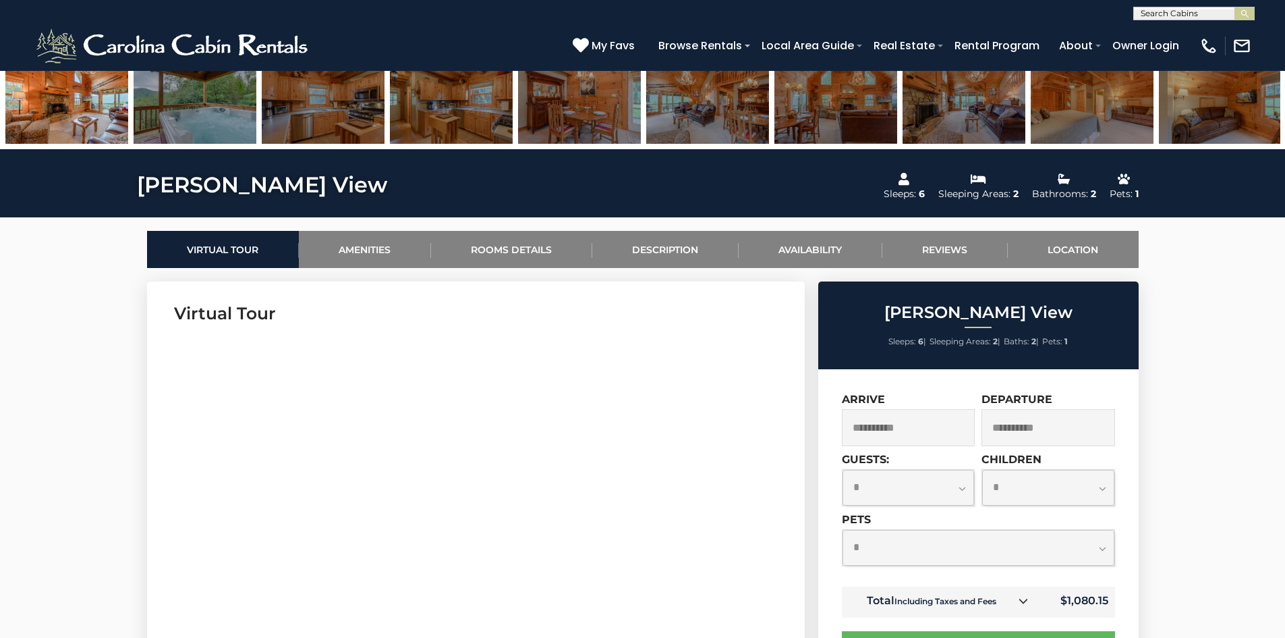
scroll to position [472, 0]
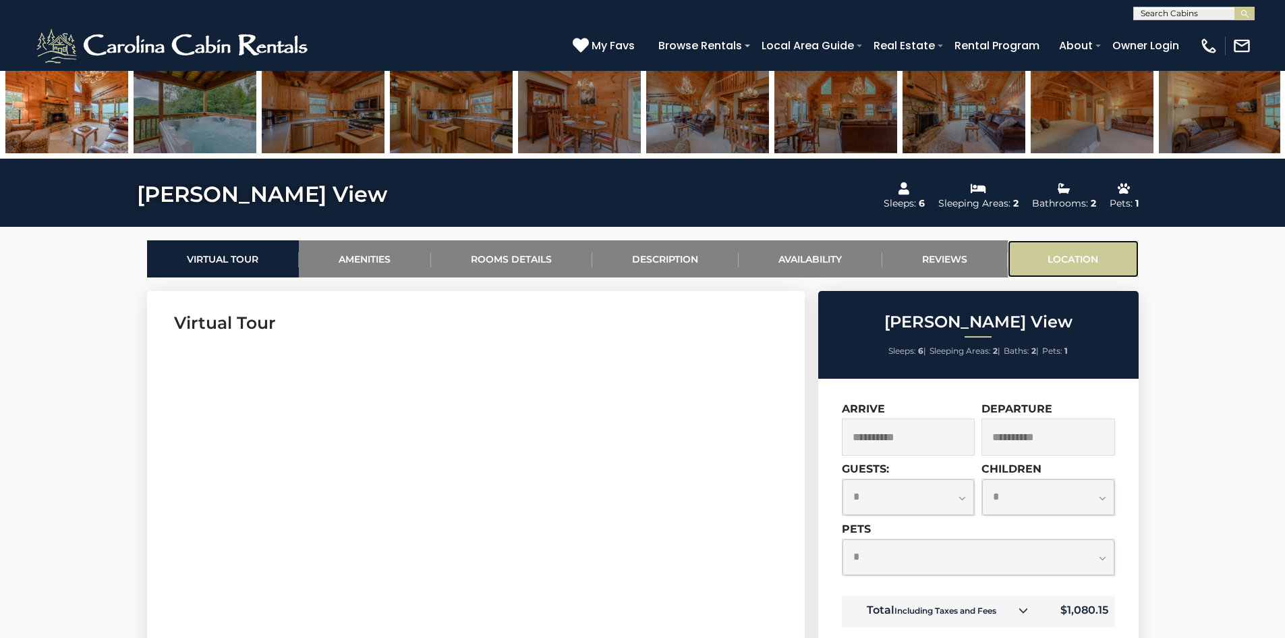
click at [1080, 260] on link "Location" at bounding box center [1073, 258] width 131 height 37
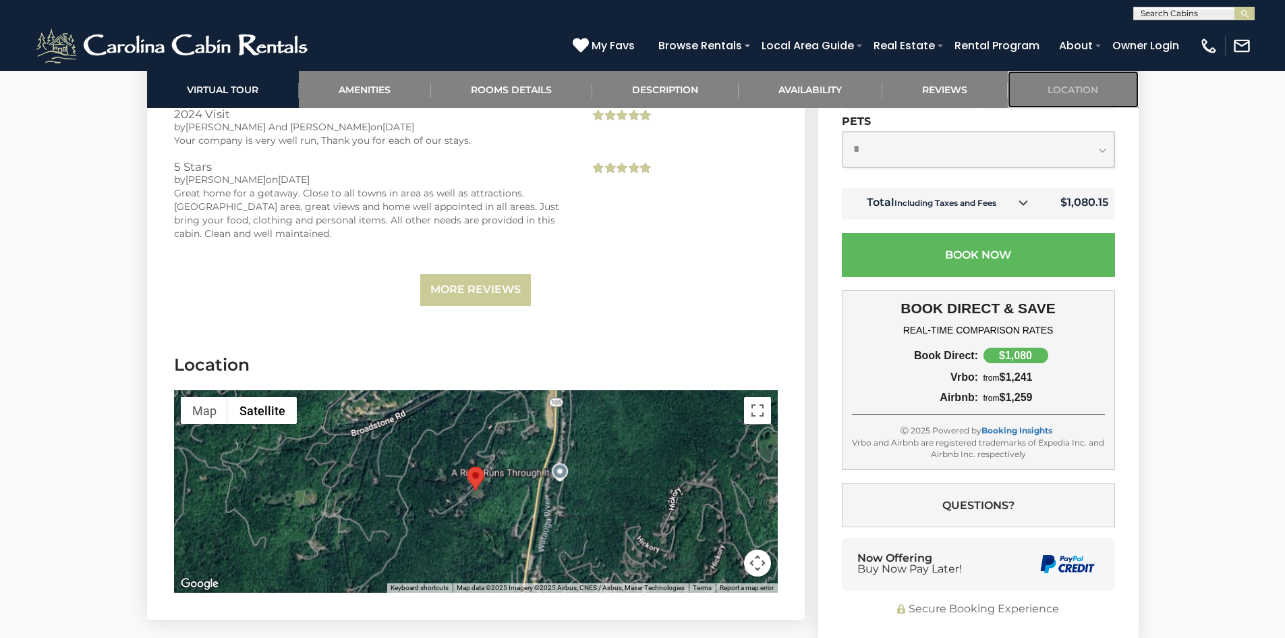
scroll to position [3165, 0]
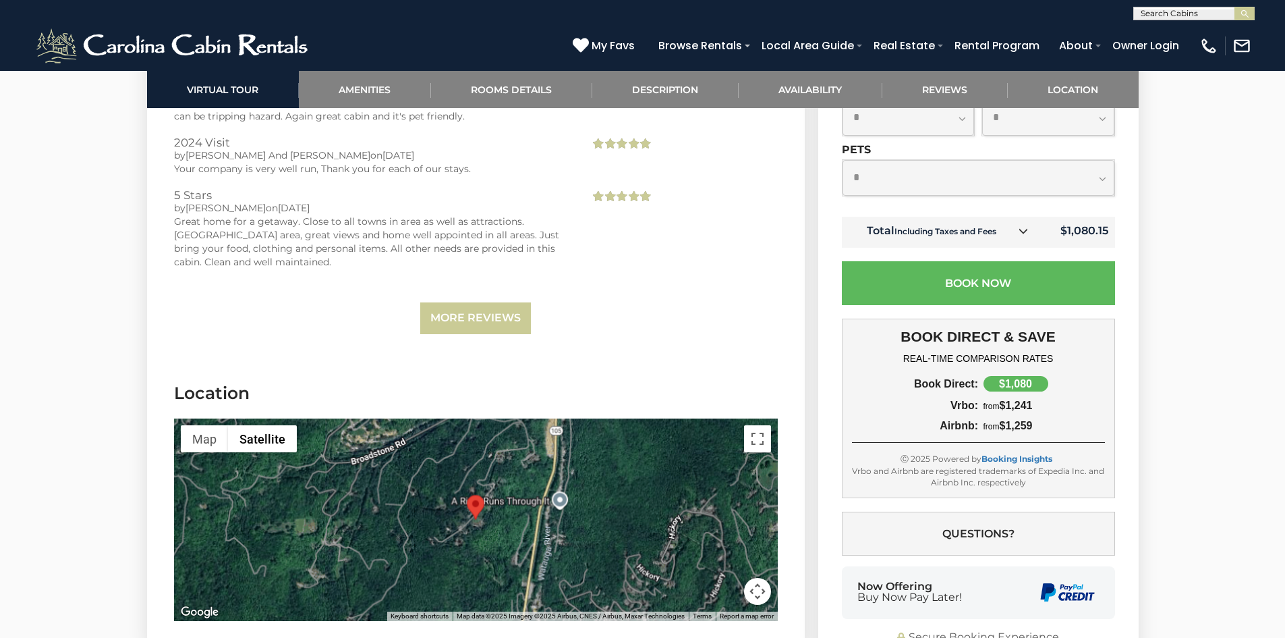
click at [467, 495] on area "Valle View" at bounding box center [467, 495] width 0 height 0
drag, startPoint x: 756, startPoint y: 389, endPoint x: 752, endPoint y: 447, distance: 58.8
click at [756, 425] on button "Toggle fullscreen view" at bounding box center [757, 438] width 27 height 27
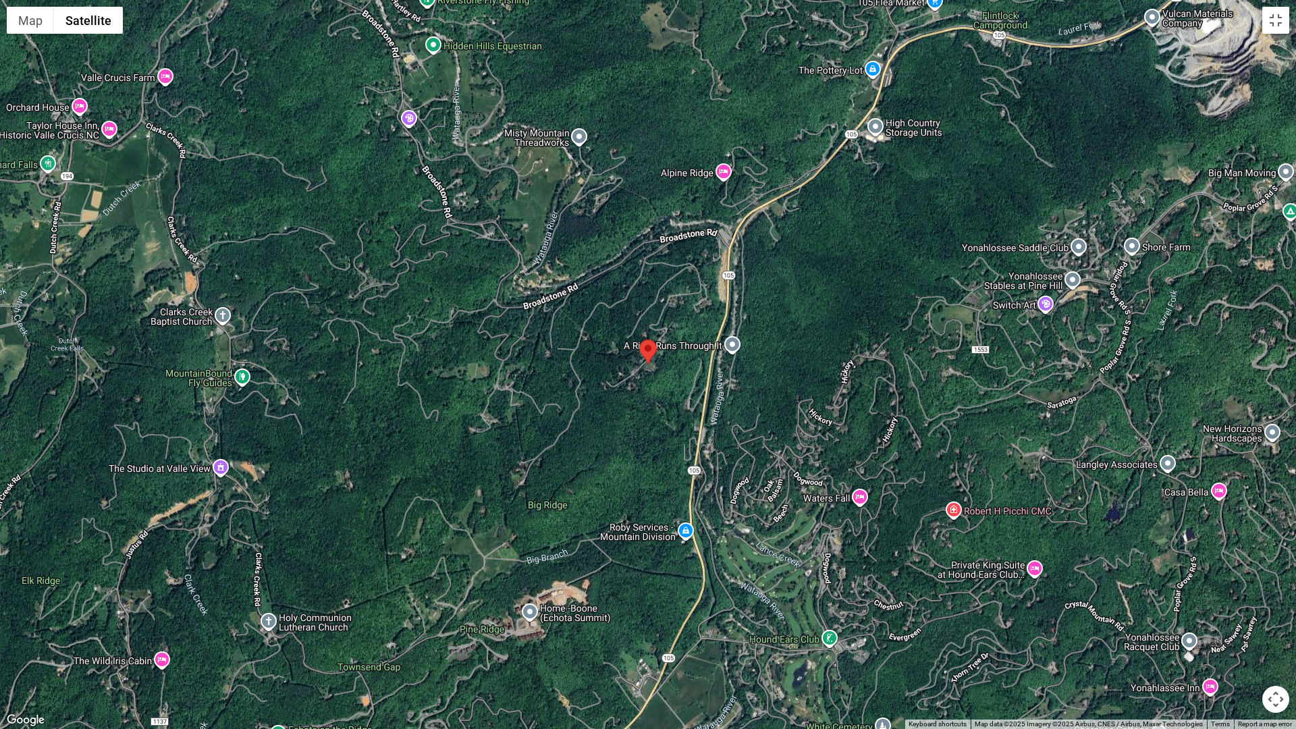
click at [659, 327] on div at bounding box center [648, 364] width 1296 height 729
click at [1274, 21] on button "Toggle fullscreen view" at bounding box center [1275, 20] width 27 height 27
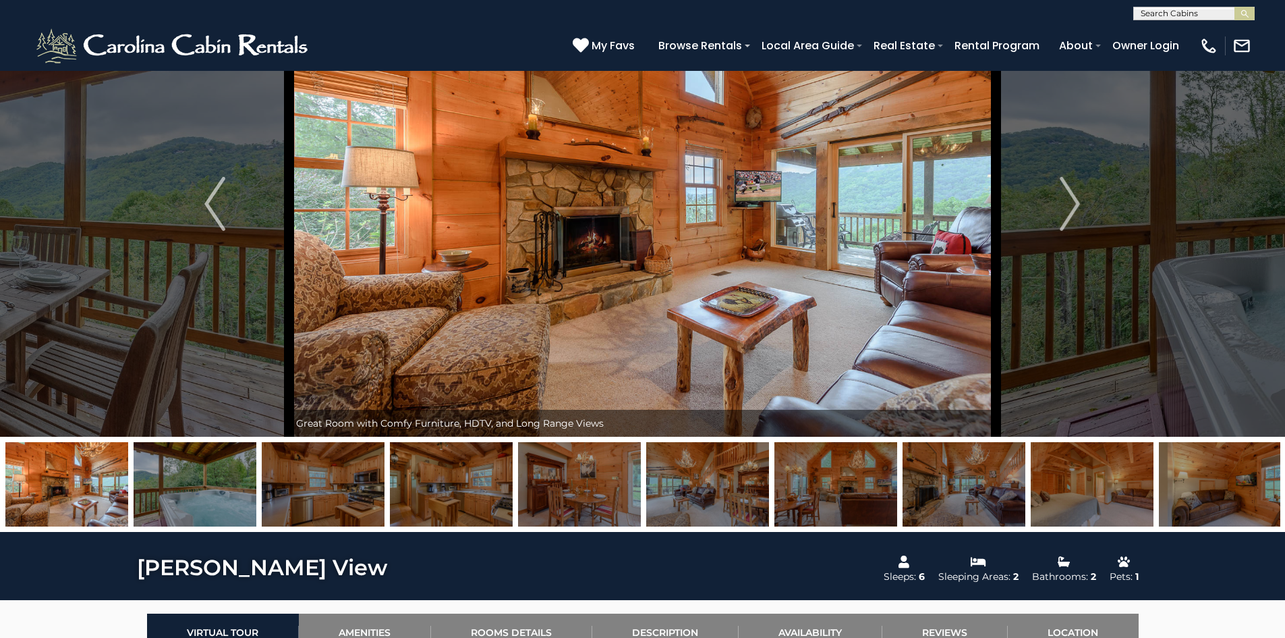
scroll to position [61, 0]
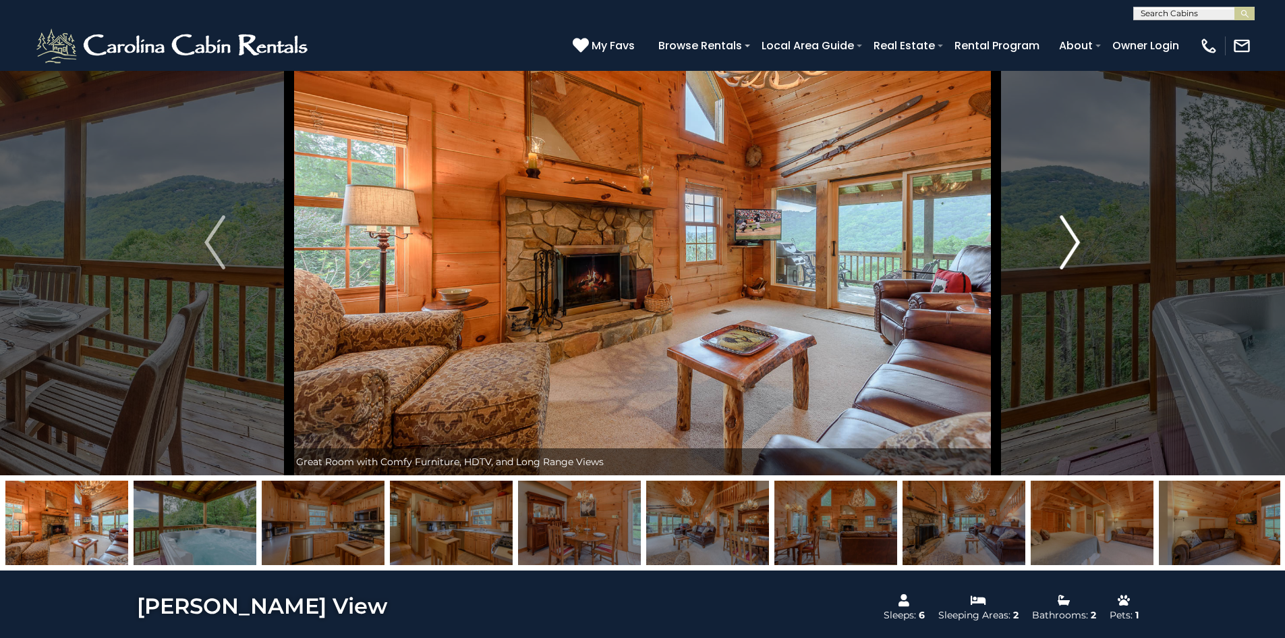
click at [1073, 236] on img "Next" at bounding box center [1070, 242] width 20 height 54
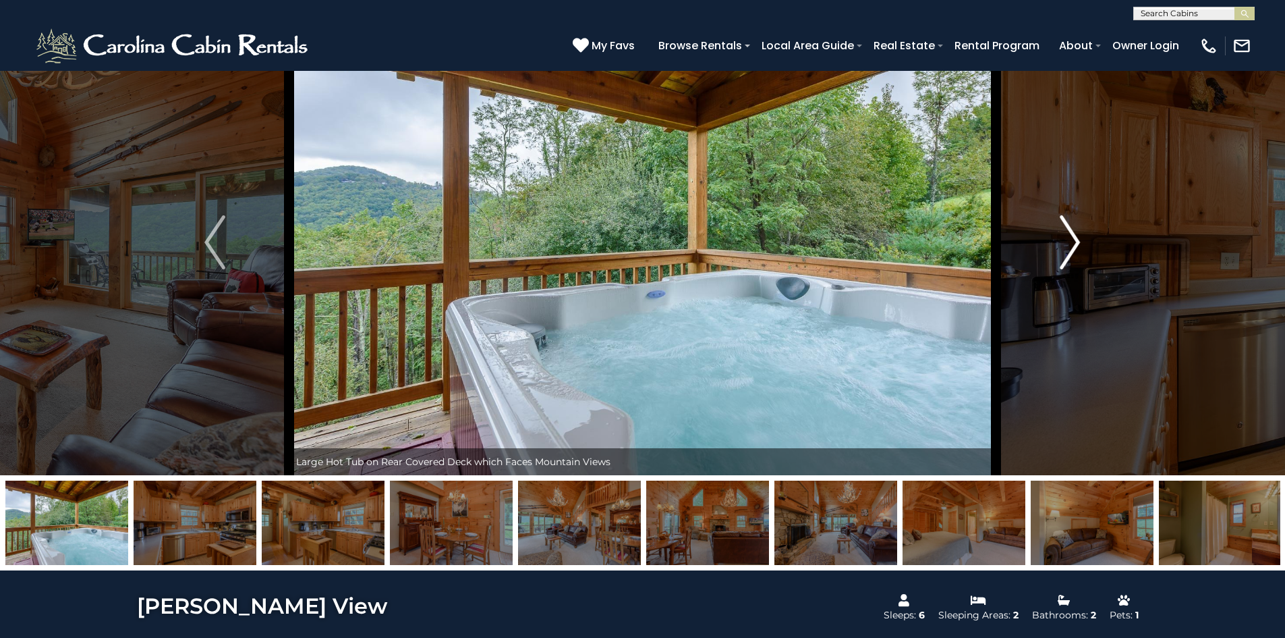
click at [1073, 236] on img "Next" at bounding box center [1070, 242] width 20 height 54
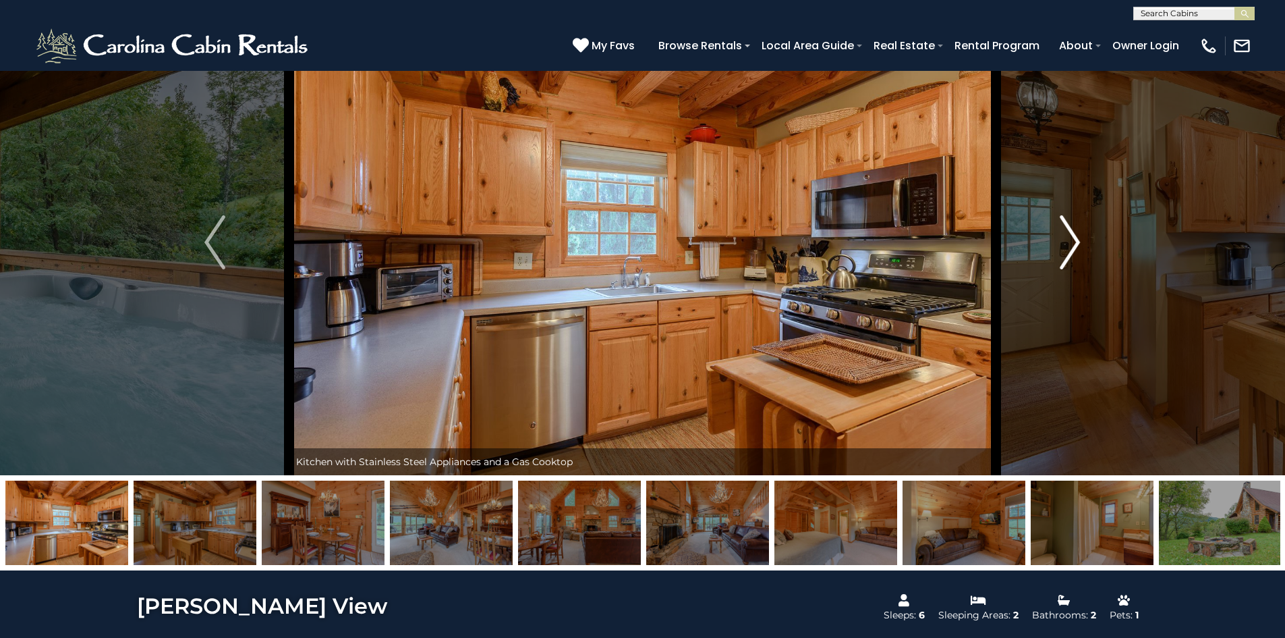
click at [1072, 236] on img "Next" at bounding box center [1070, 242] width 20 height 54
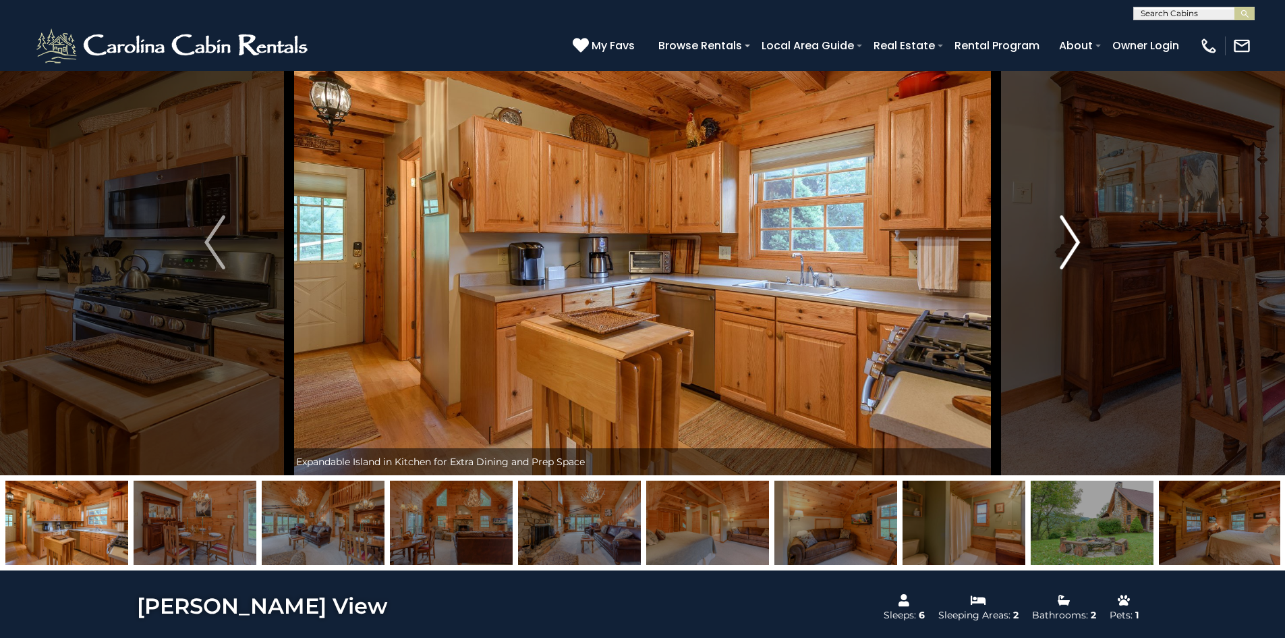
click at [1072, 236] on img "Next" at bounding box center [1070, 242] width 20 height 54
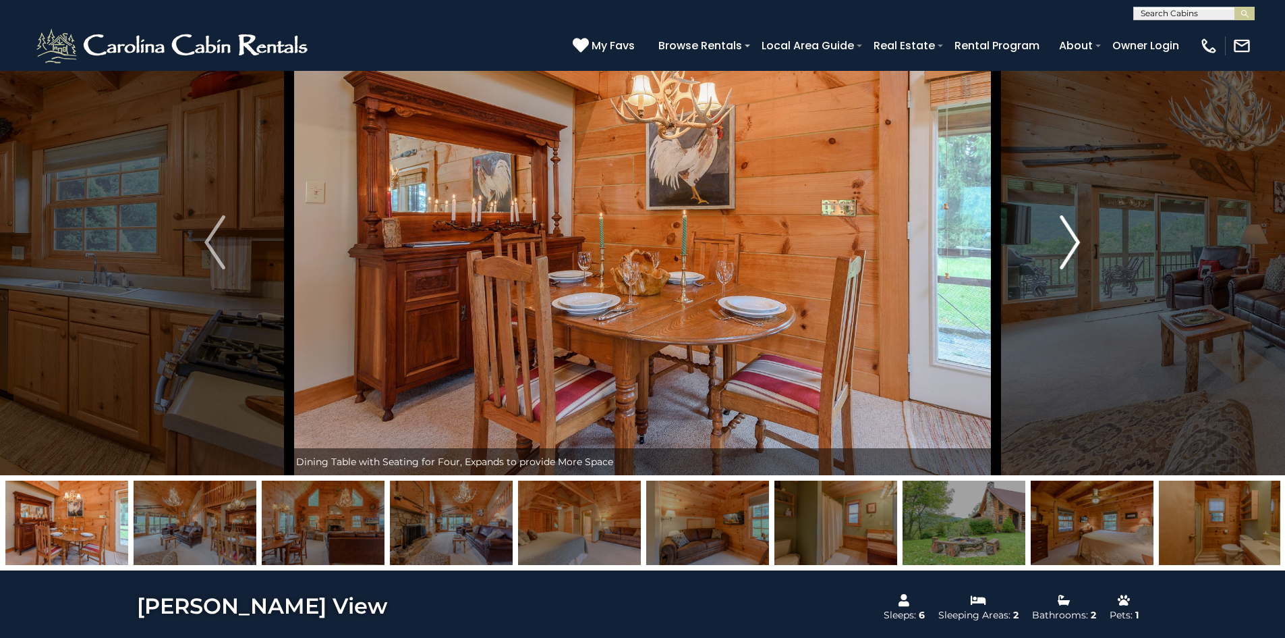
click at [1072, 236] on img "Next" at bounding box center [1070, 242] width 20 height 54
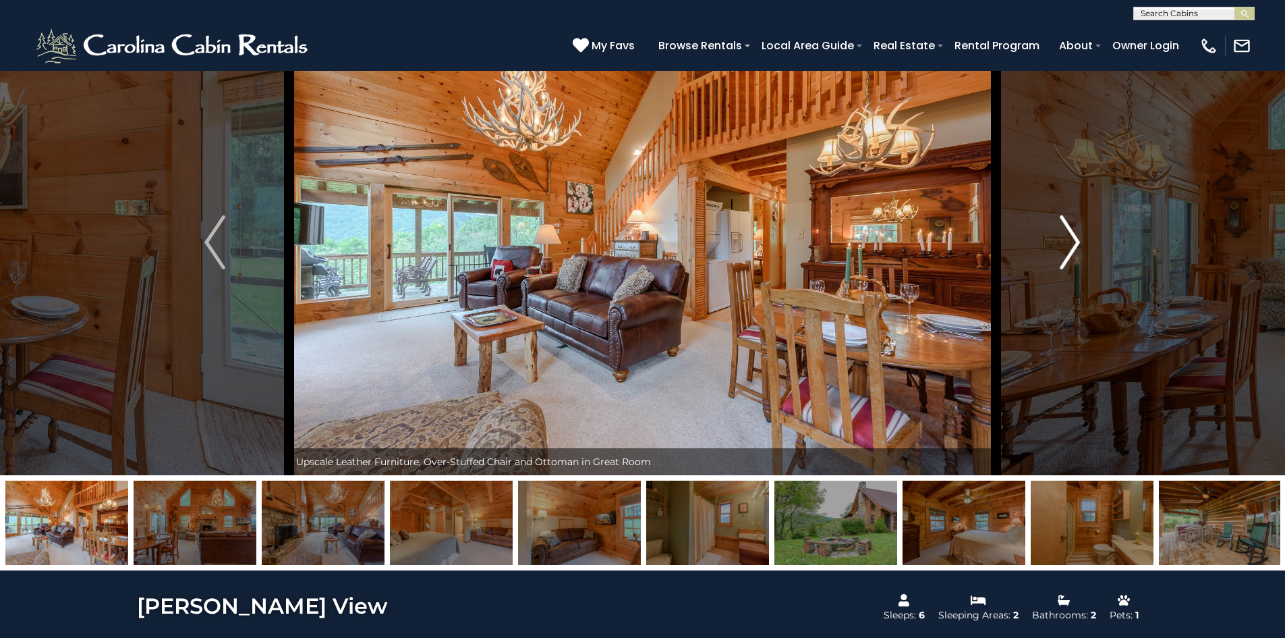
click at [1072, 236] on img "Next" at bounding box center [1070, 242] width 20 height 54
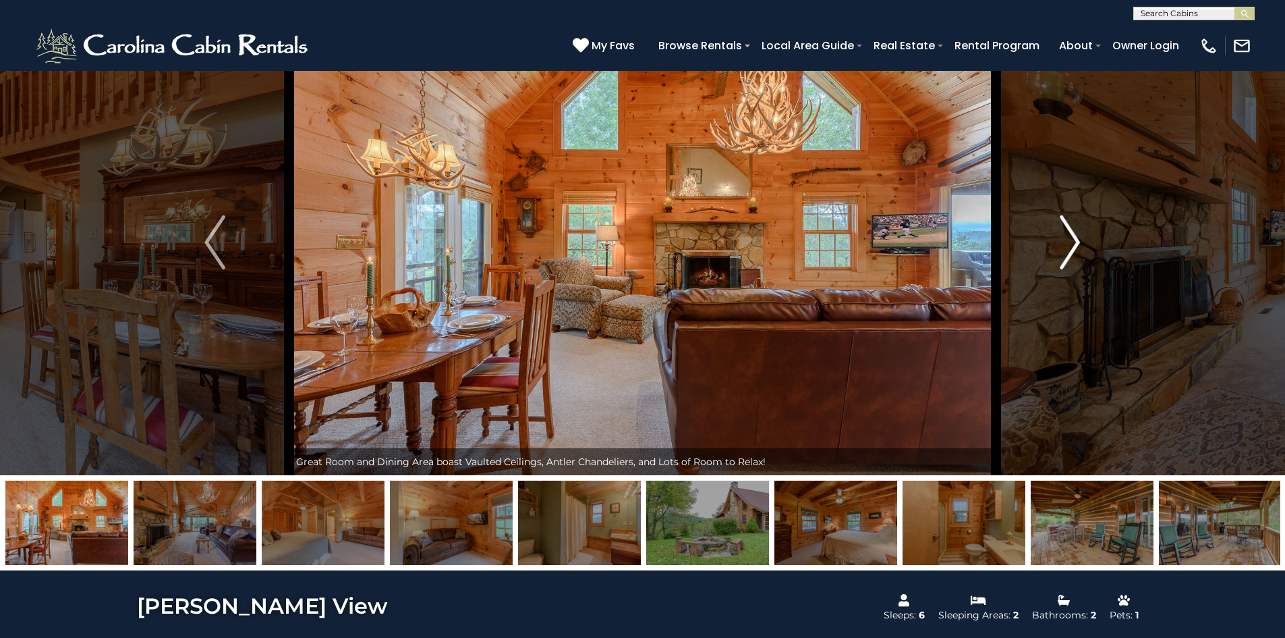
click at [1072, 236] on img "Next" at bounding box center [1070, 242] width 20 height 54
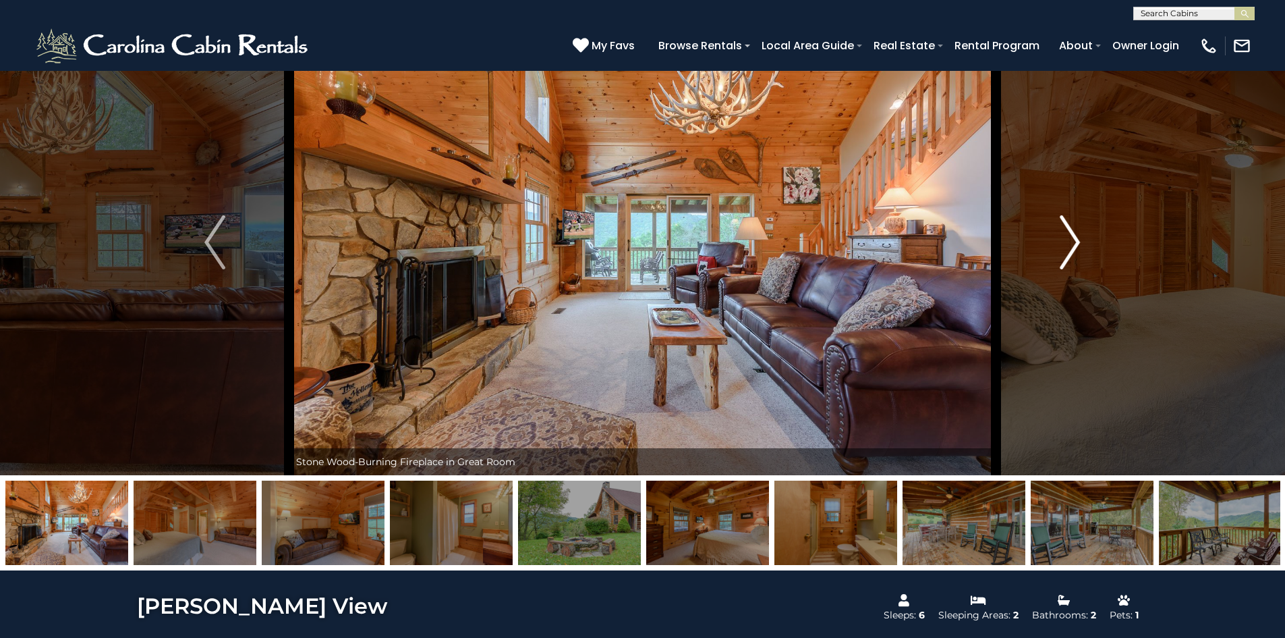
click at [1072, 236] on img "Next" at bounding box center [1070, 242] width 20 height 54
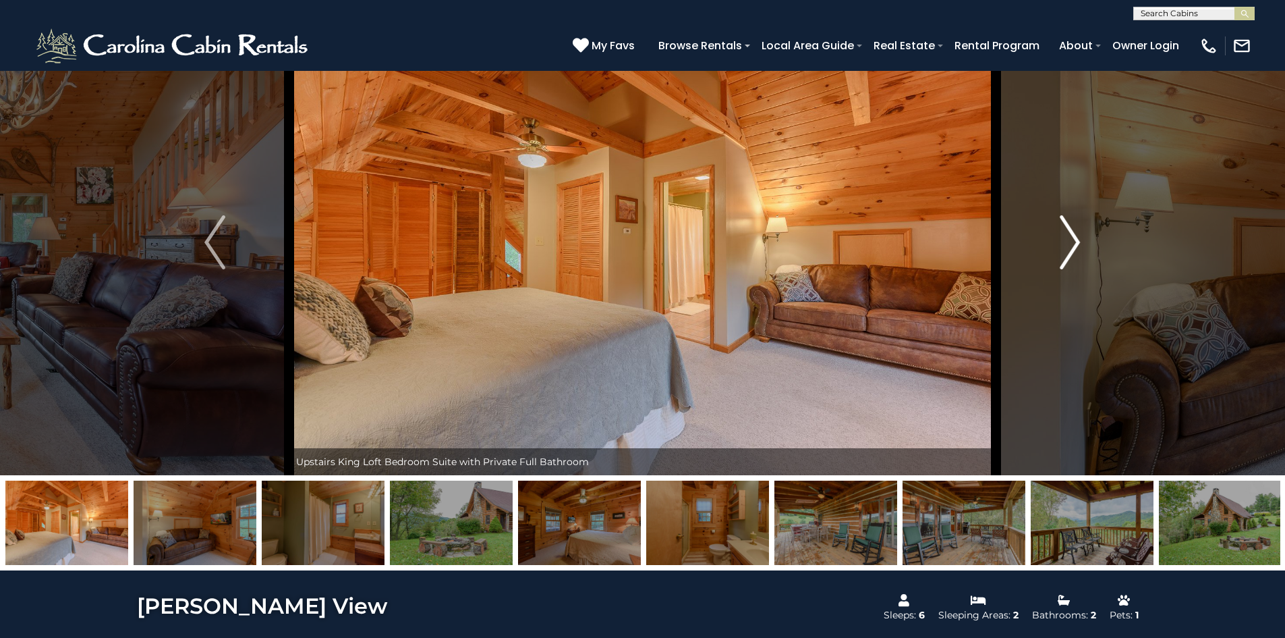
click at [1072, 236] on img "Next" at bounding box center [1070, 242] width 20 height 54
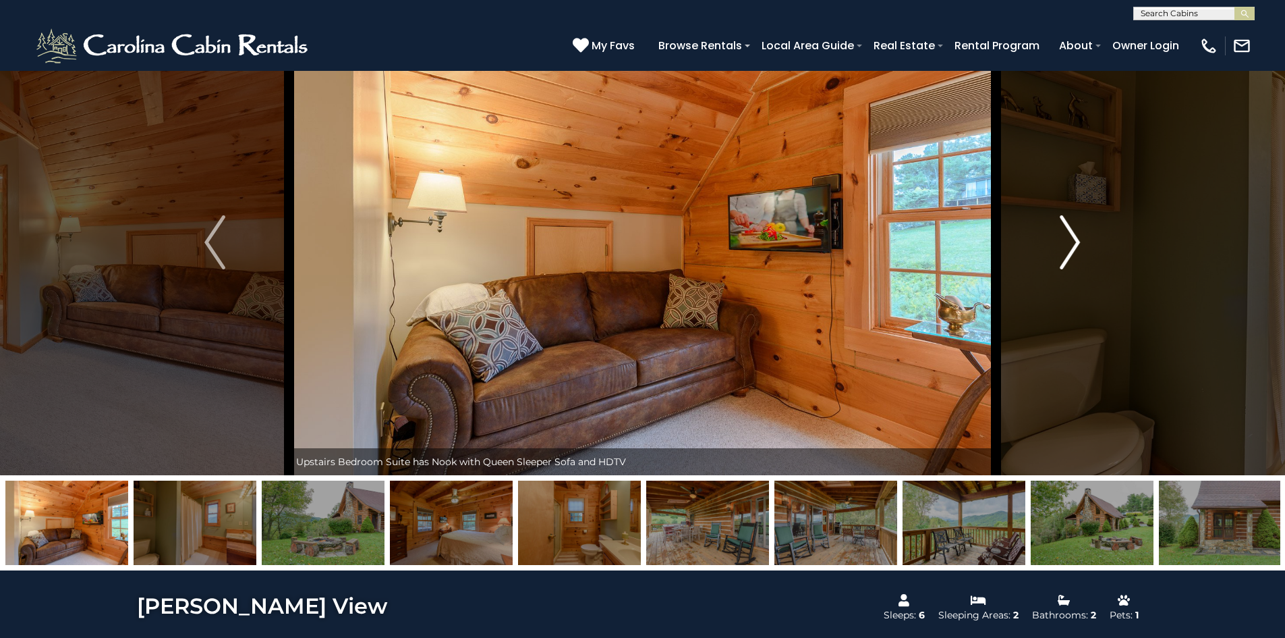
click at [1072, 236] on img "Next" at bounding box center [1070, 242] width 20 height 54
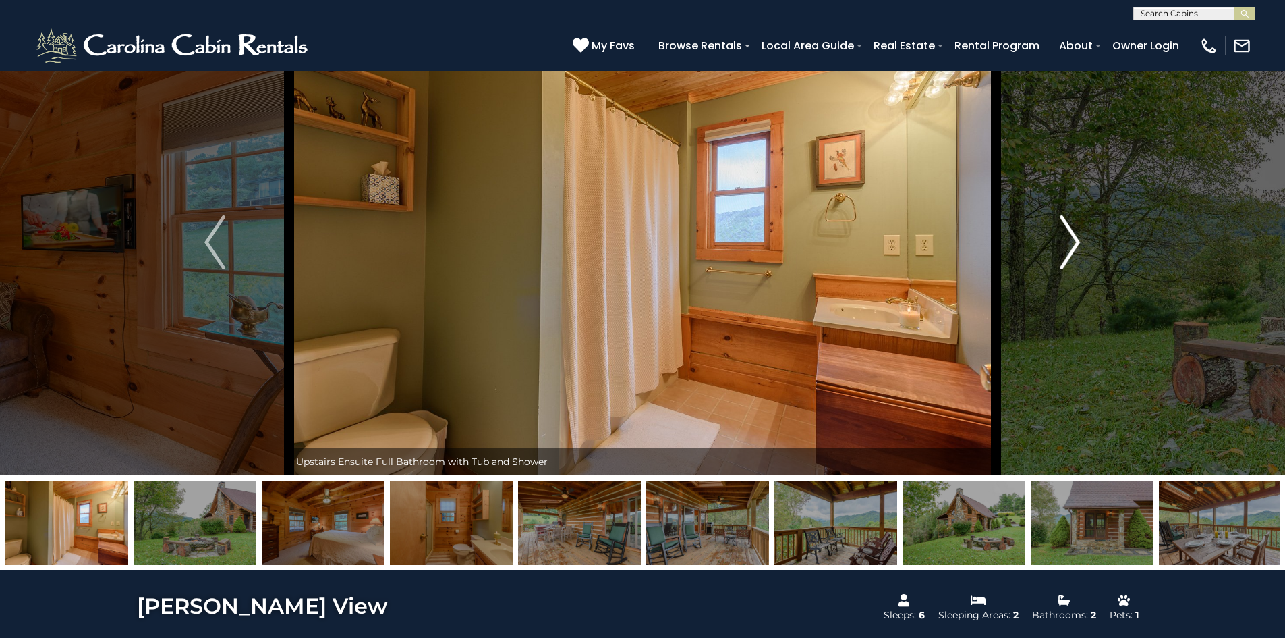
click at [1072, 236] on img "Next" at bounding box center [1070, 242] width 20 height 54
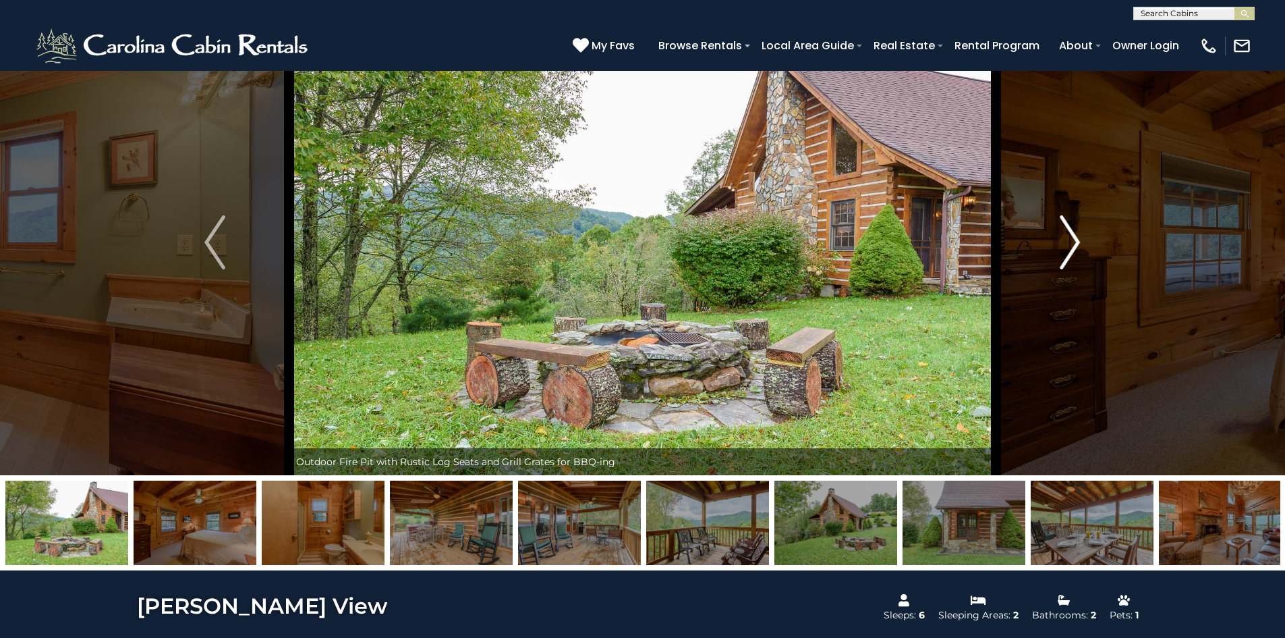
click at [1074, 242] on img "Next" at bounding box center [1070, 242] width 20 height 54
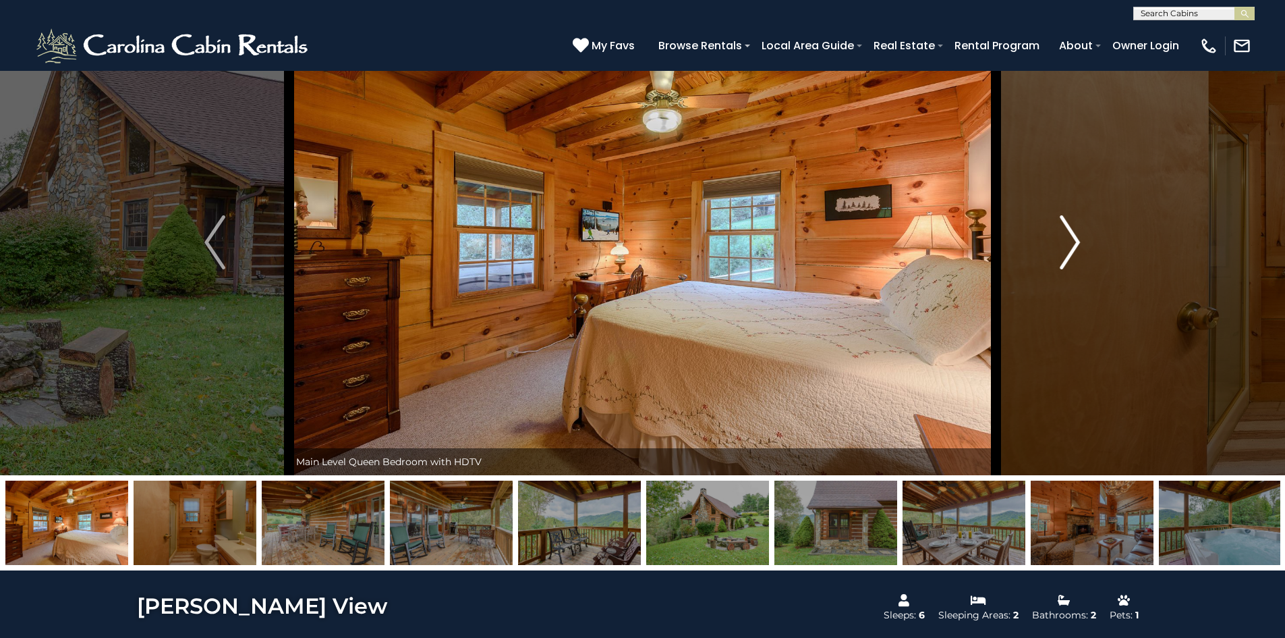
click at [1072, 242] on img "Next" at bounding box center [1070, 242] width 20 height 54
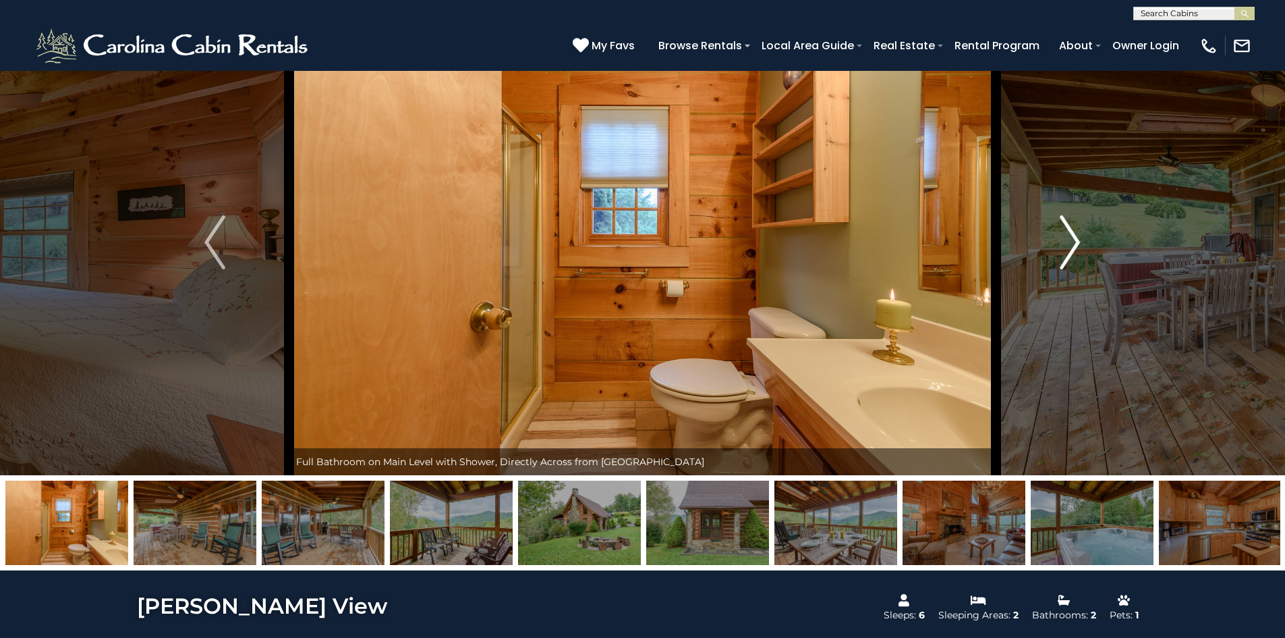
click at [1072, 242] on img "Next" at bounding box center [1070, 242] width 20 height 54
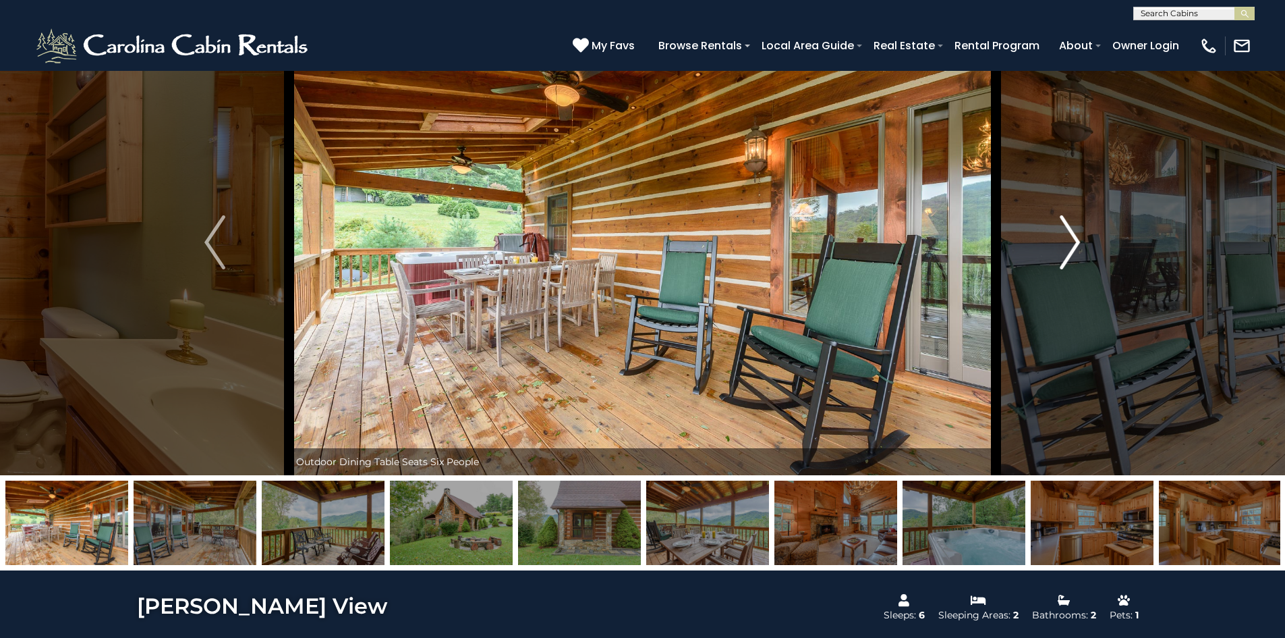
click at [1072, 242] on img "Next" at bounding box center [1070, 242] width 20 height 54
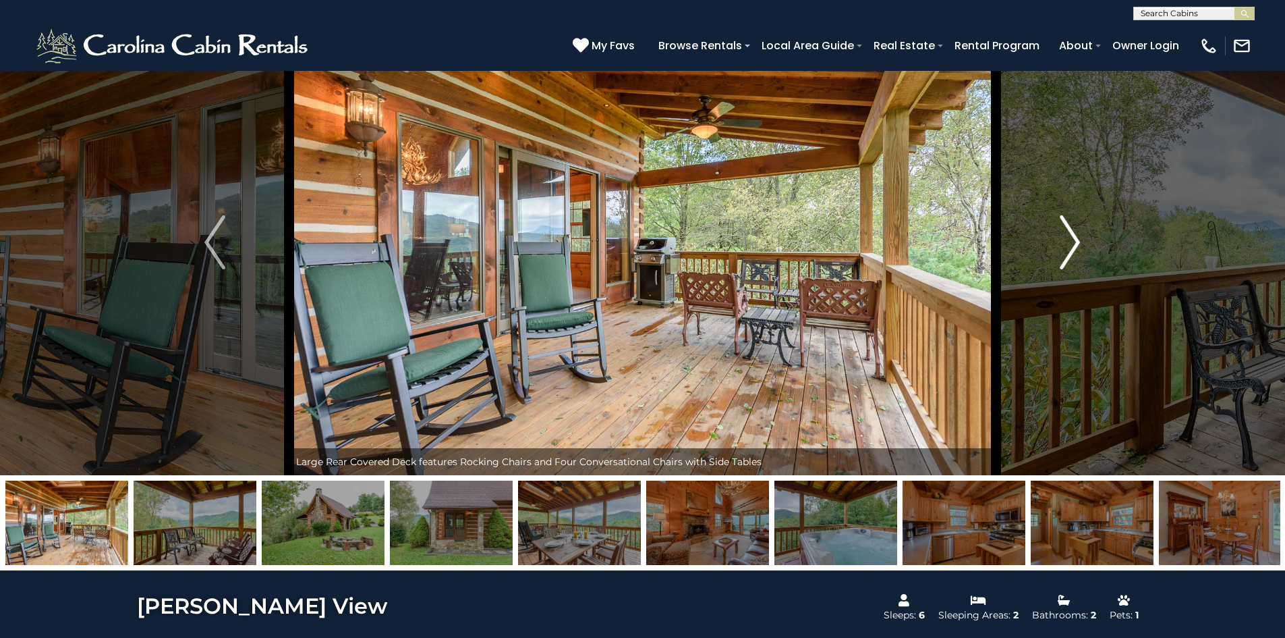
click at [1072, 242] on img "Next" at bounding box center [1070, 242] width 20 height 54
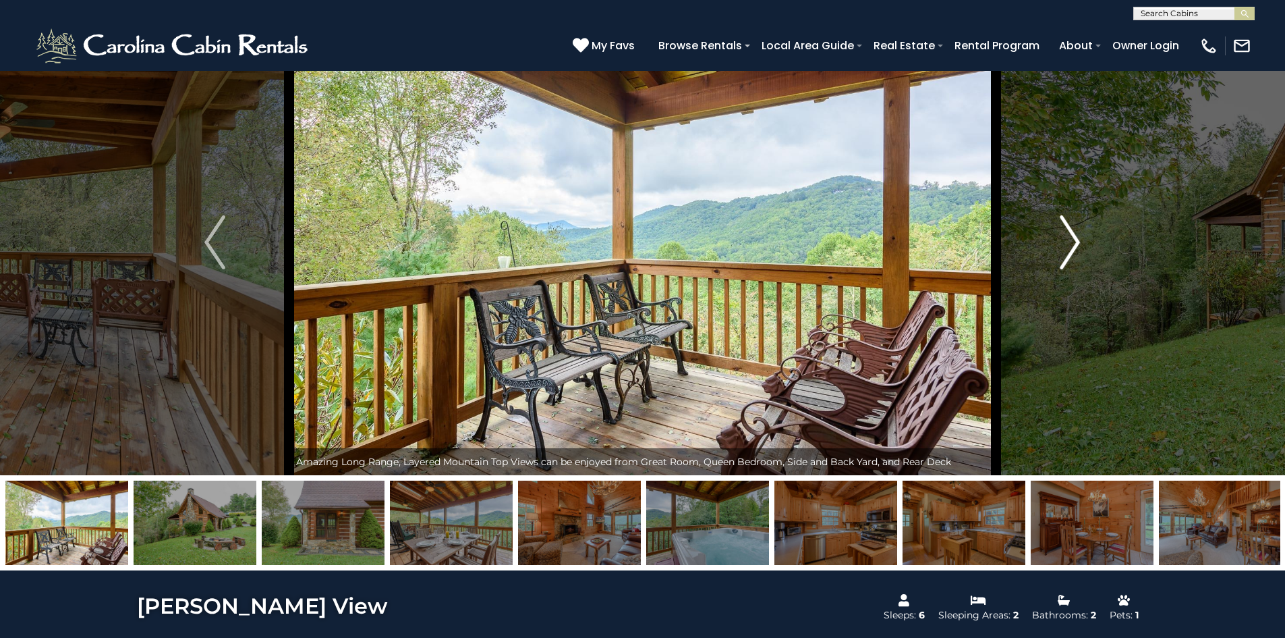
click at [1072, 242] on img "Next" at bounding box center [1070, 242] width 20 height 54
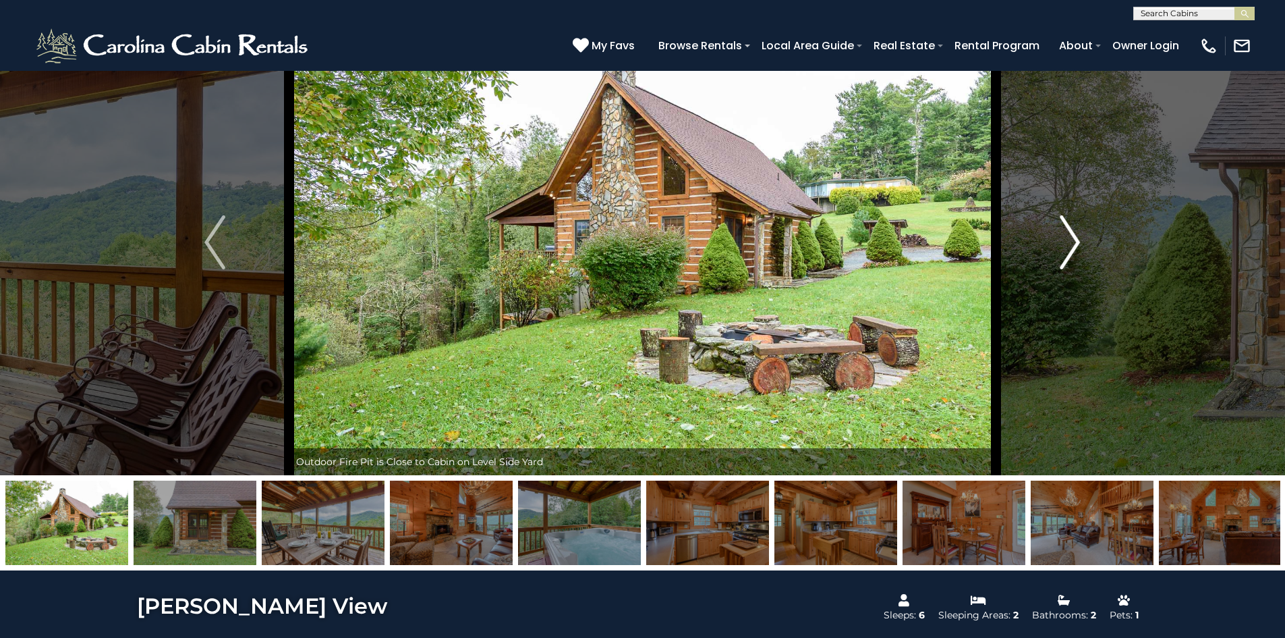
click at [1072, 244] on img "Next" at bounding box center [1070, 242] width 20 height 54
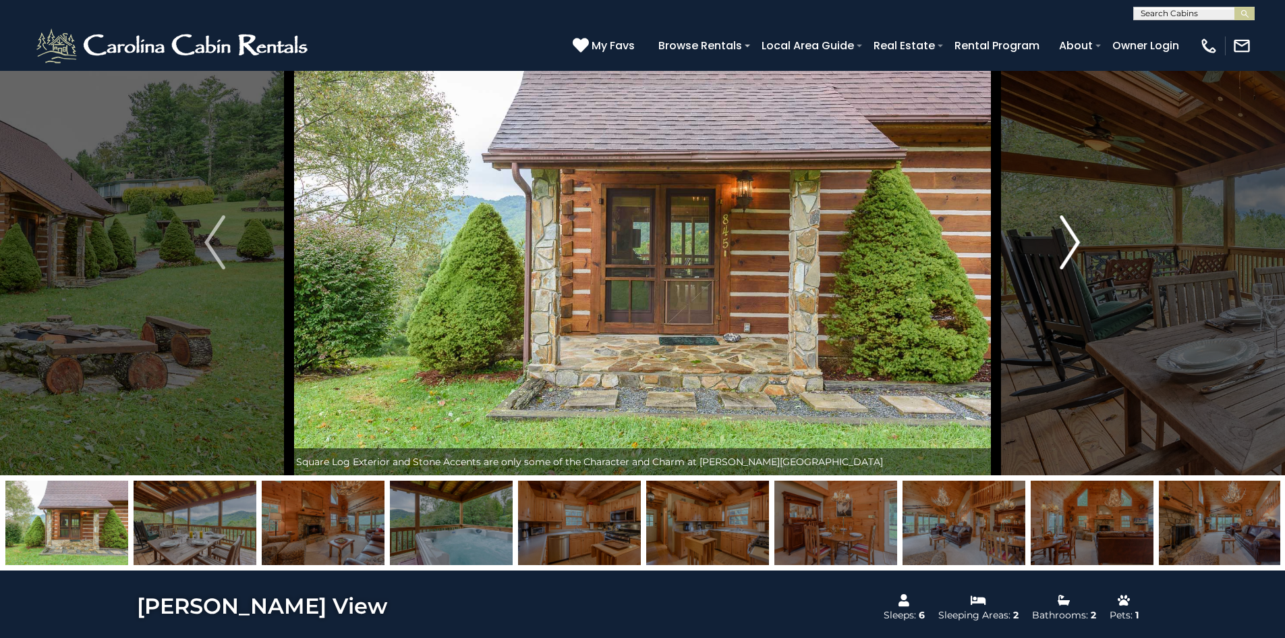
click at [1072, 244] on img "Next" at bounding box center [1070, 242] width 20 height 54
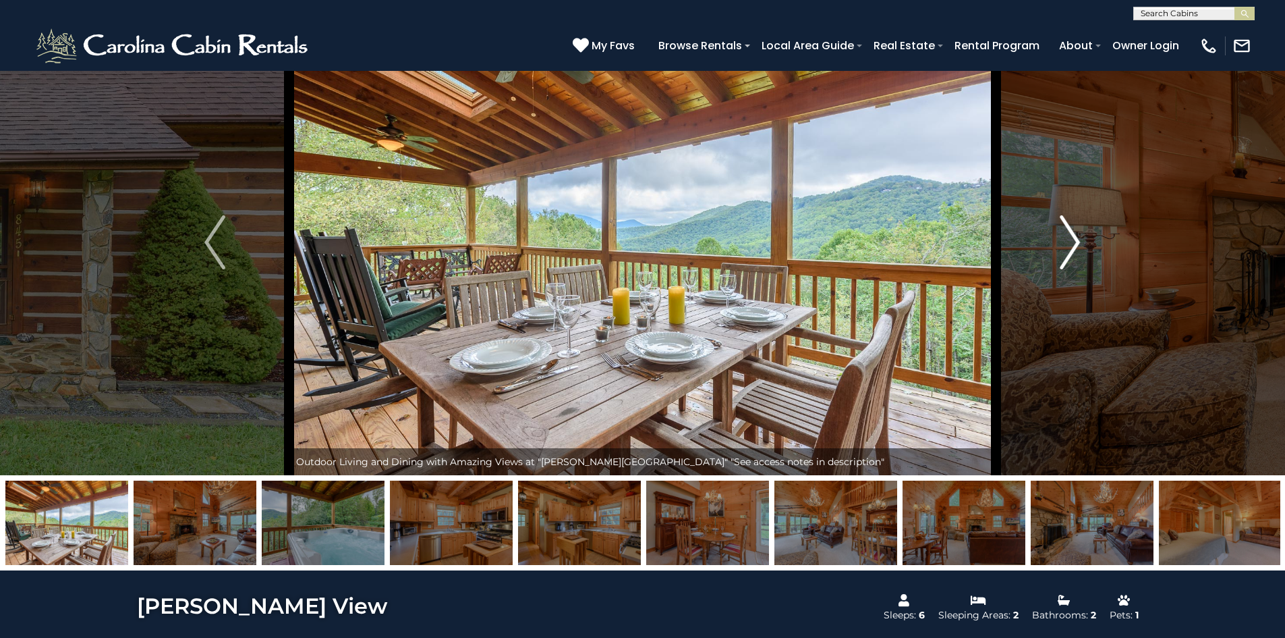
click at [1072, 244] on img "Next" at bounding box center [1070, 242] width 20 height 54
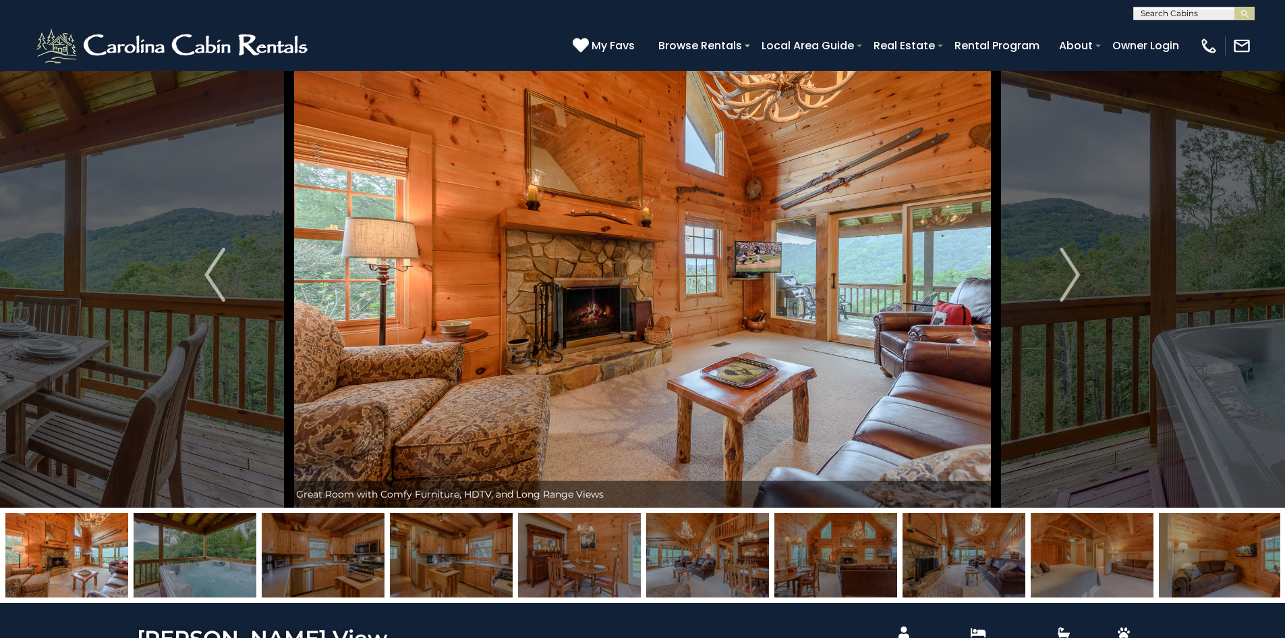
scroll to position [0, 0]
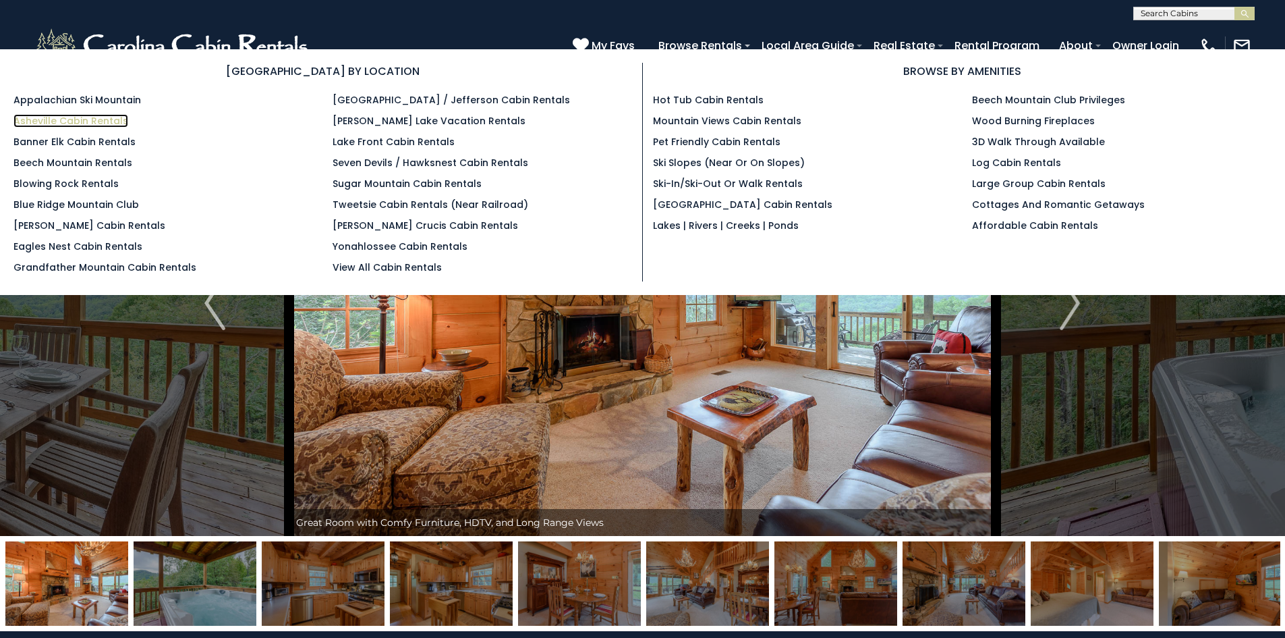
click at [80, 121] on link "Asheville Cabin Rentals" at bounding box center [70, 120] width 115 height 13
